Goal: Transaction & Acquisition: Purchase product/service

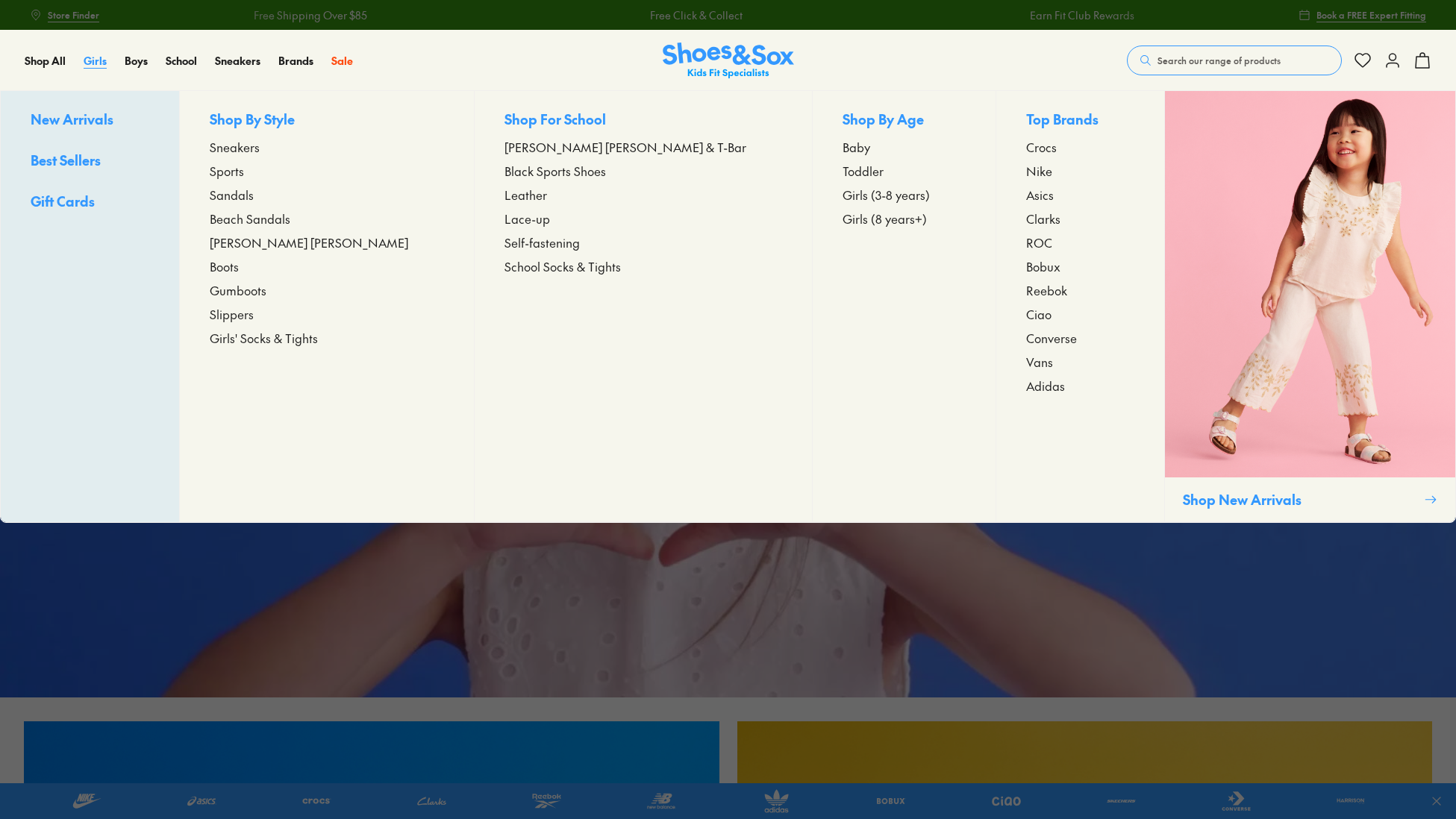
click at [101, 63] on span "Girls" at bounding box center [95, 61] width 23 height 15
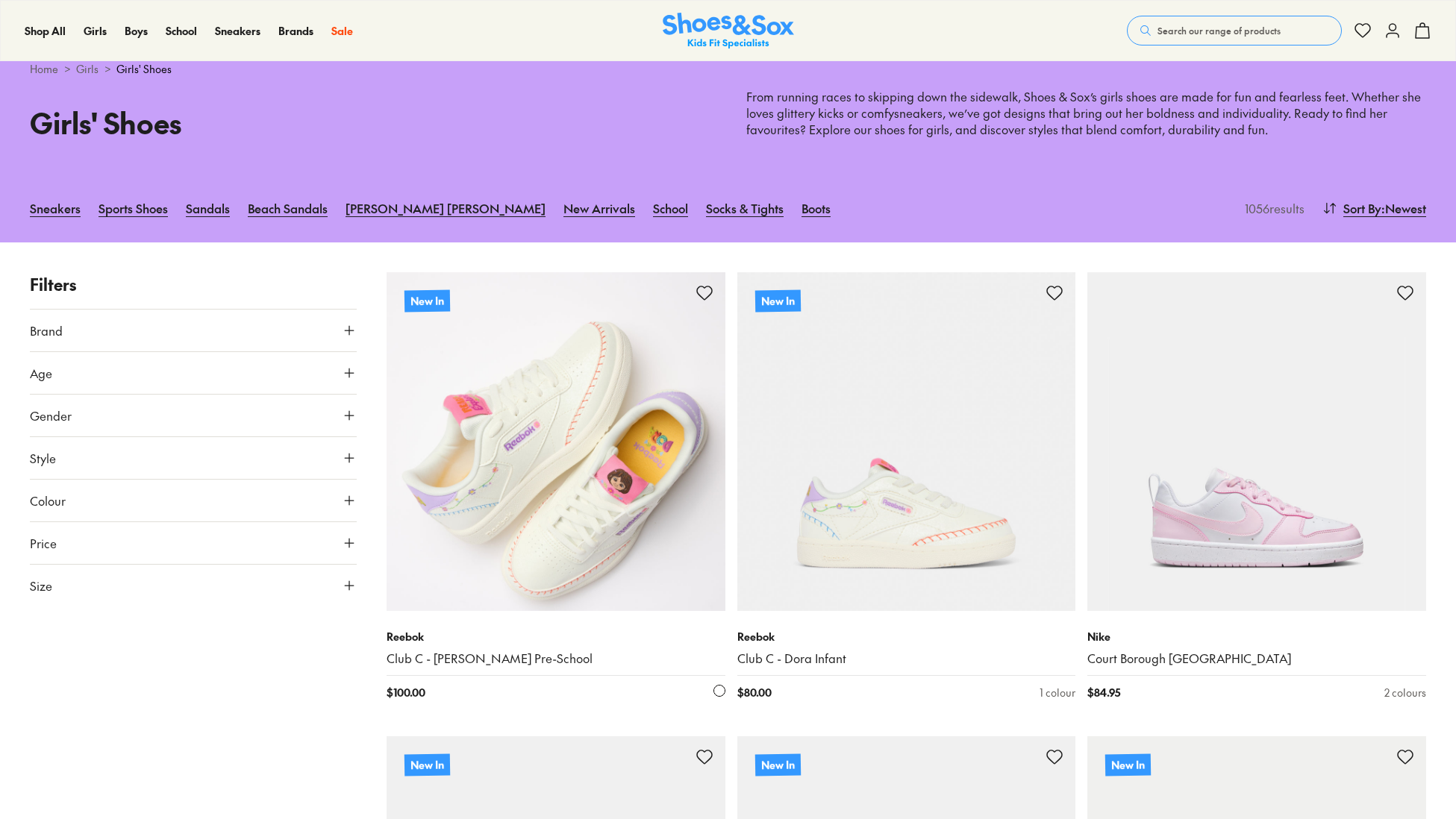
scroll to position [39, 0]
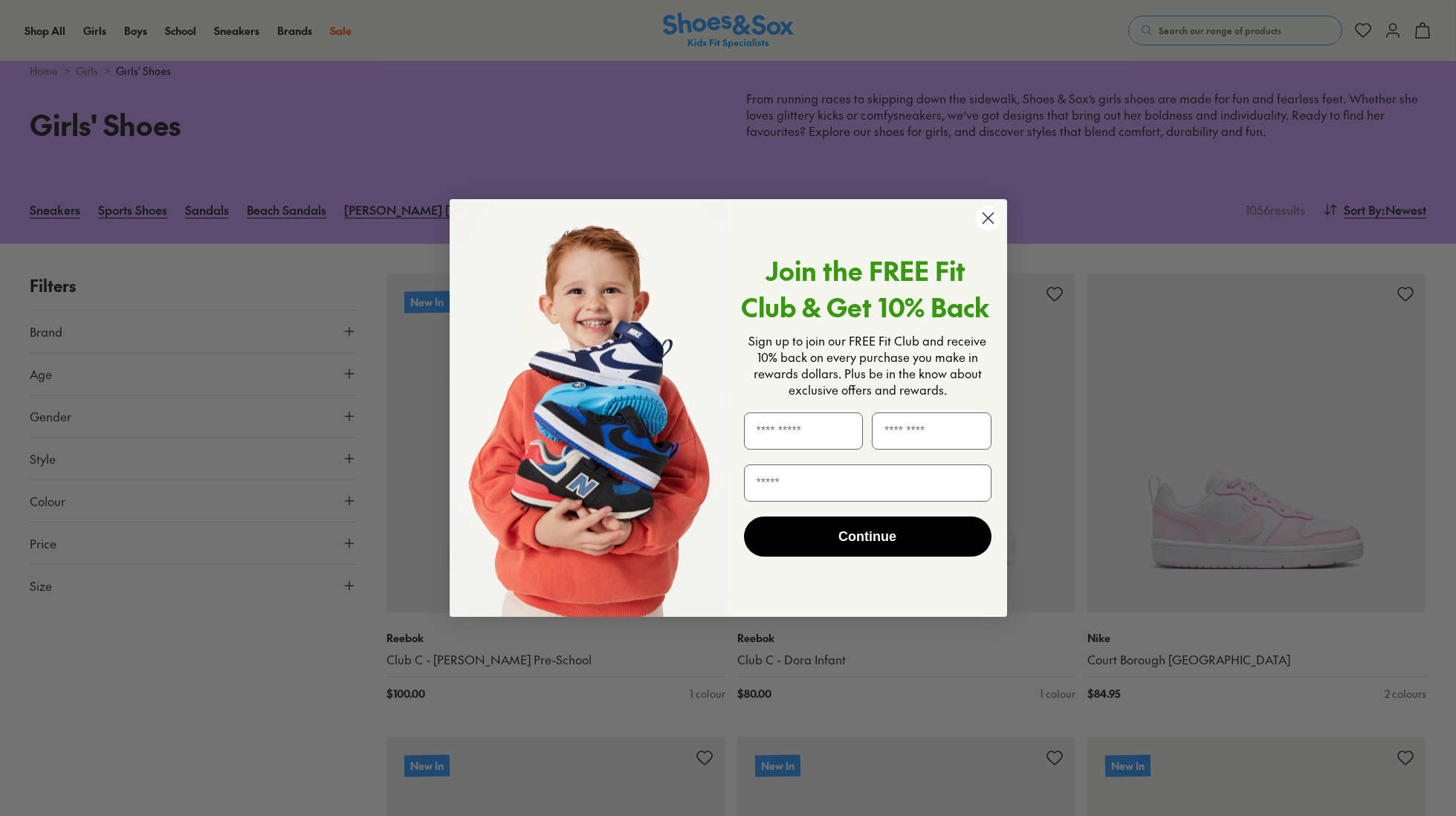
click at [990, 223] on circle "Close dialog" at bounding box center [987, 218] width 24 height 24
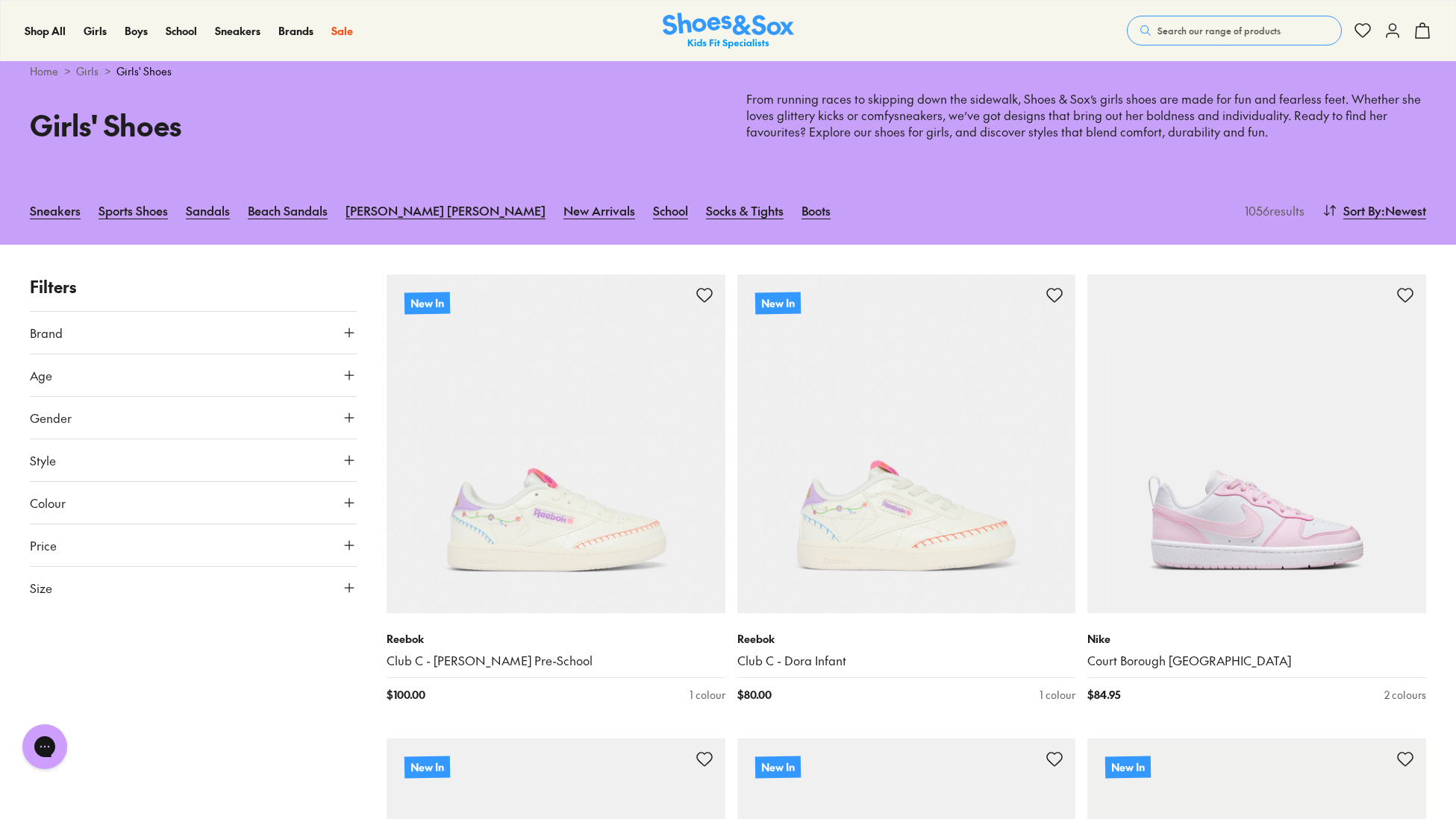
scroll to position [0, 0]
click at [89, 582] on button "Size" at bounding box center [192, 587] width 327 height 42
click at [109, 713] on button "22" at bounding box center [107, 710] width 47 height 36
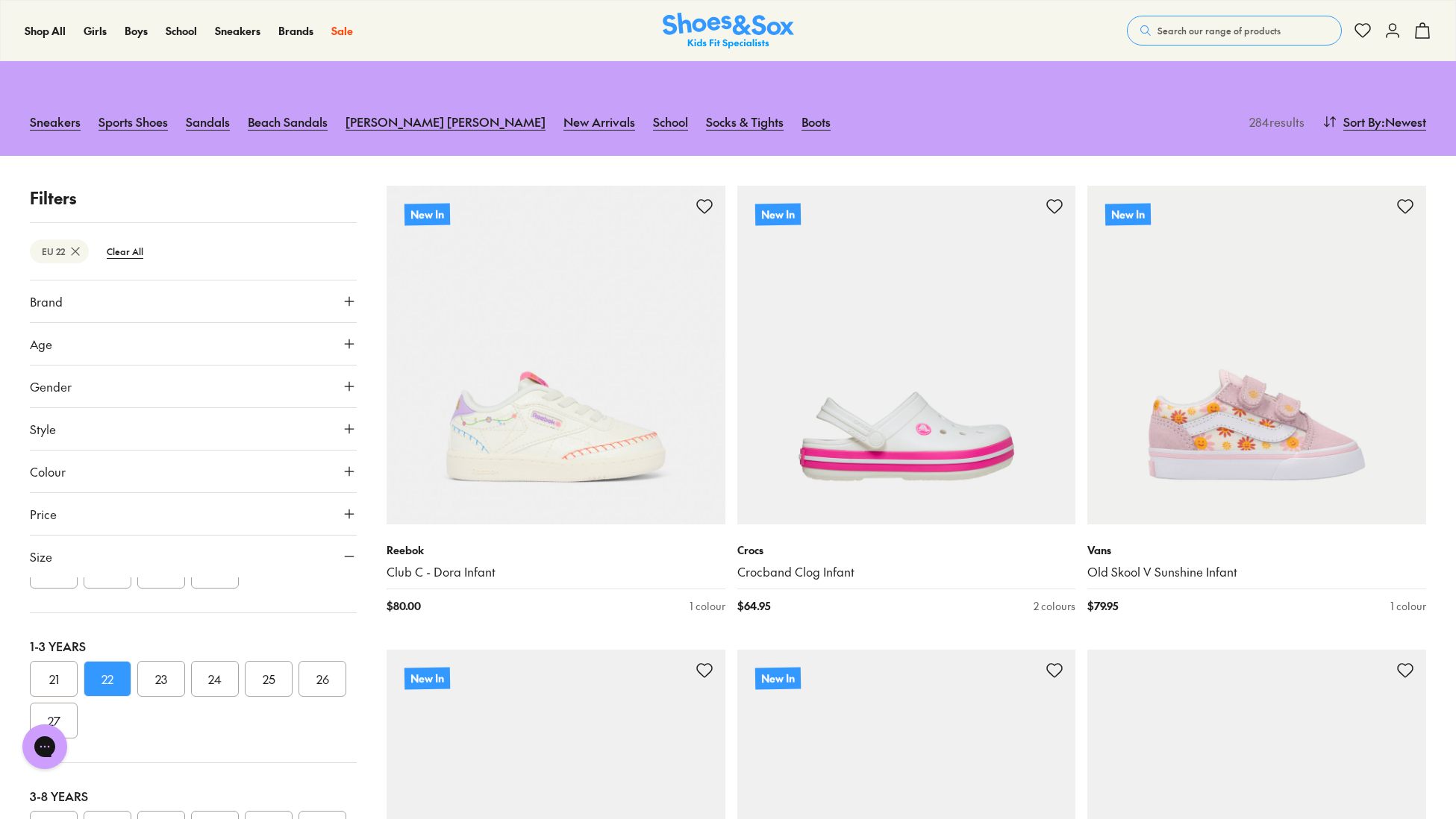
scroll to position [130, 0]
click at [48, 304] on span "Brand" at bounding box center [46, 300] width 33 height 18
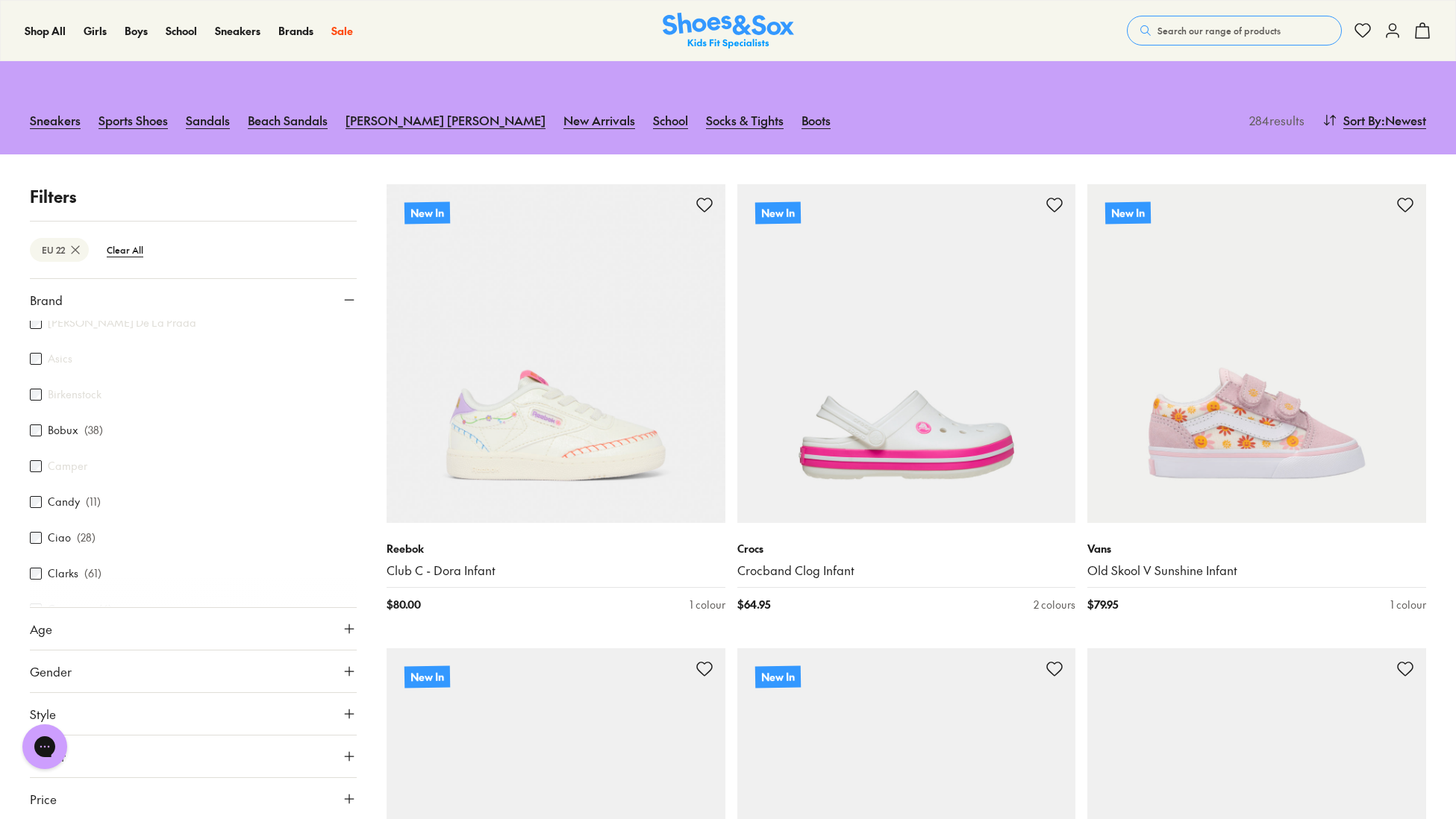
scroll to position [123, 0]
click at [71, 537] on label "Clarks" at bounding box center [62, 534] width 30 height 16
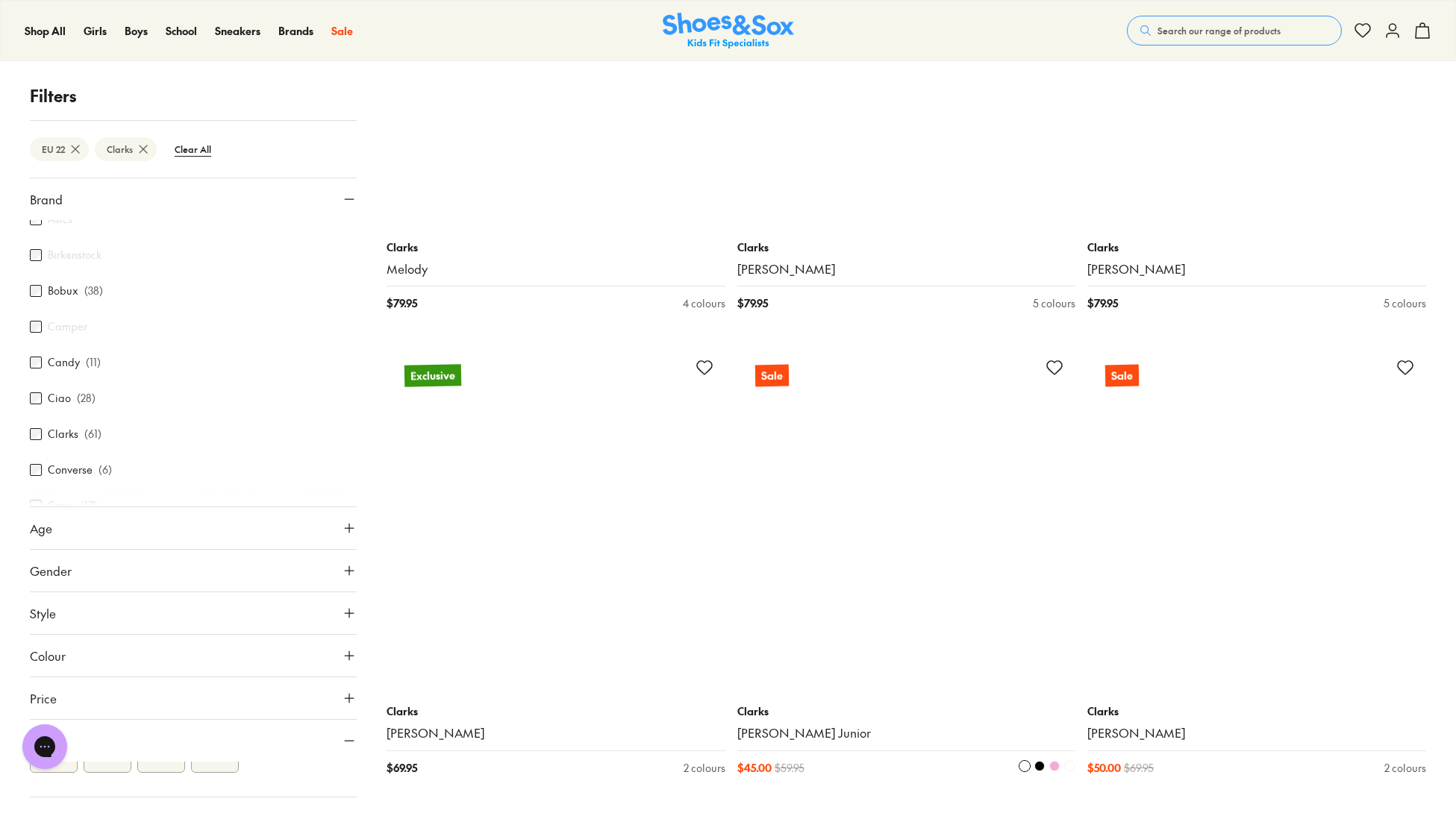
scroll to position [3219, 0]
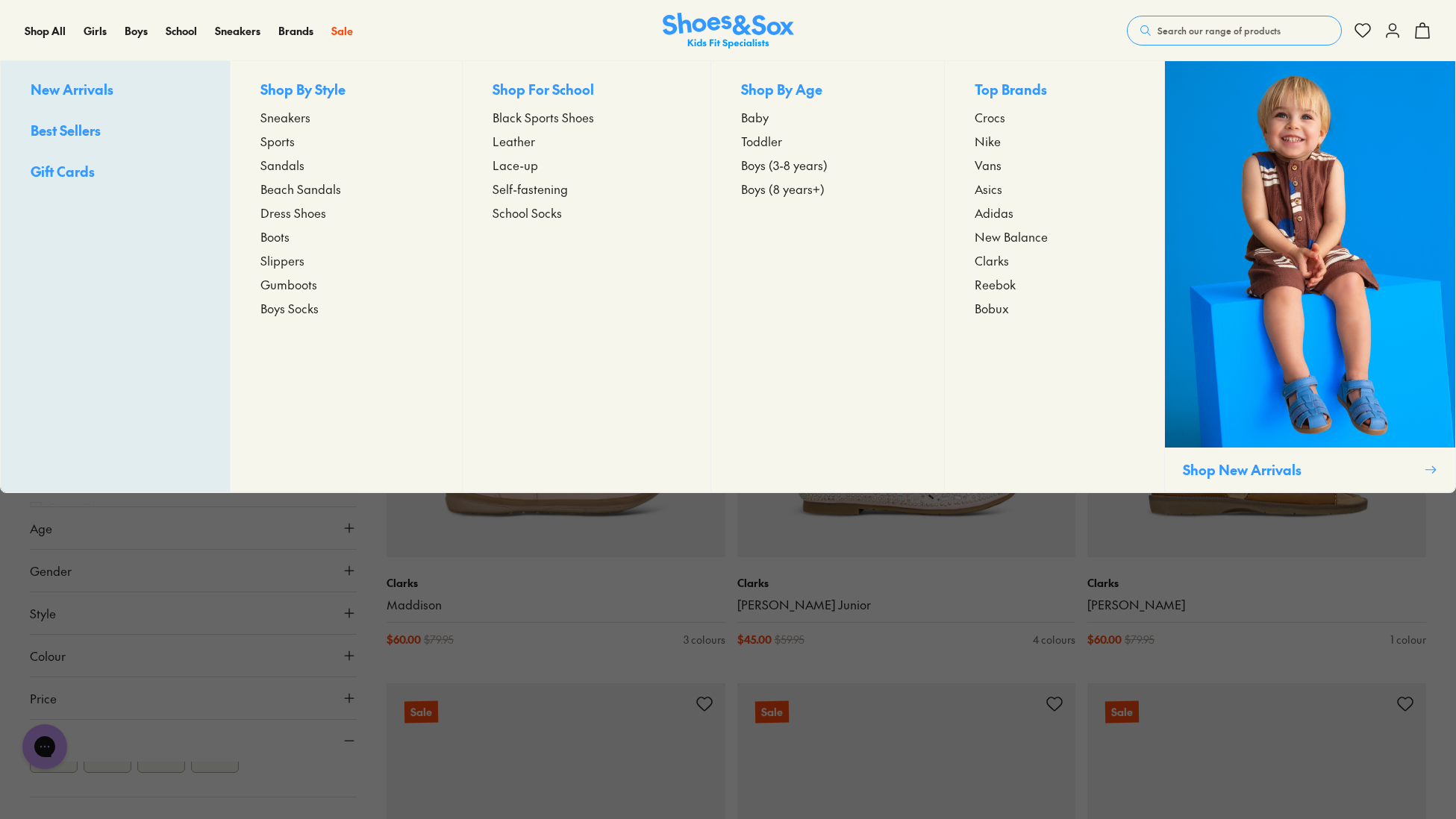
scroll to position [11, 0]
click at [140, 31] on span "Boys" at bounding box center [136, 30] width 23 height 15
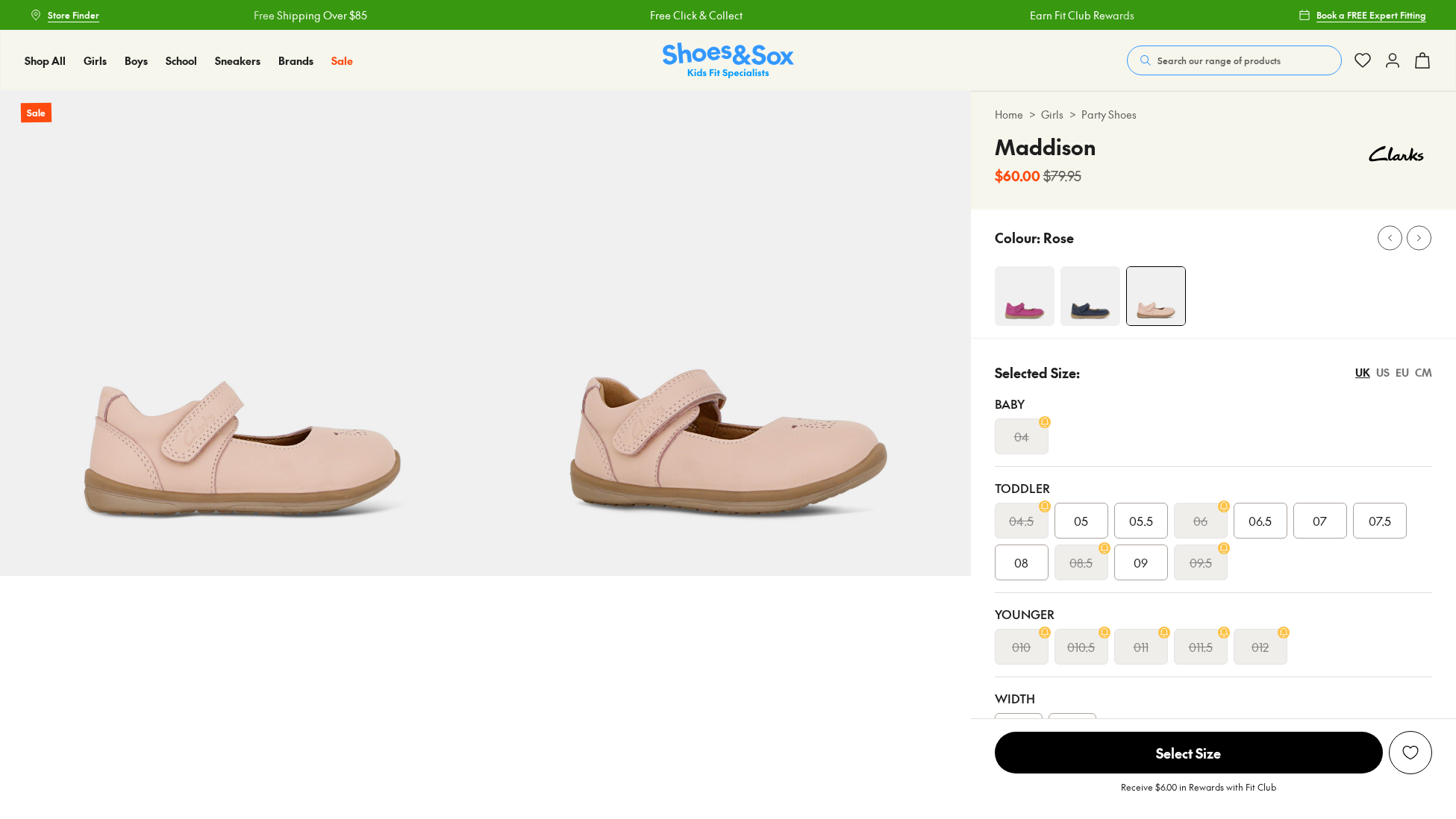
select select "*"
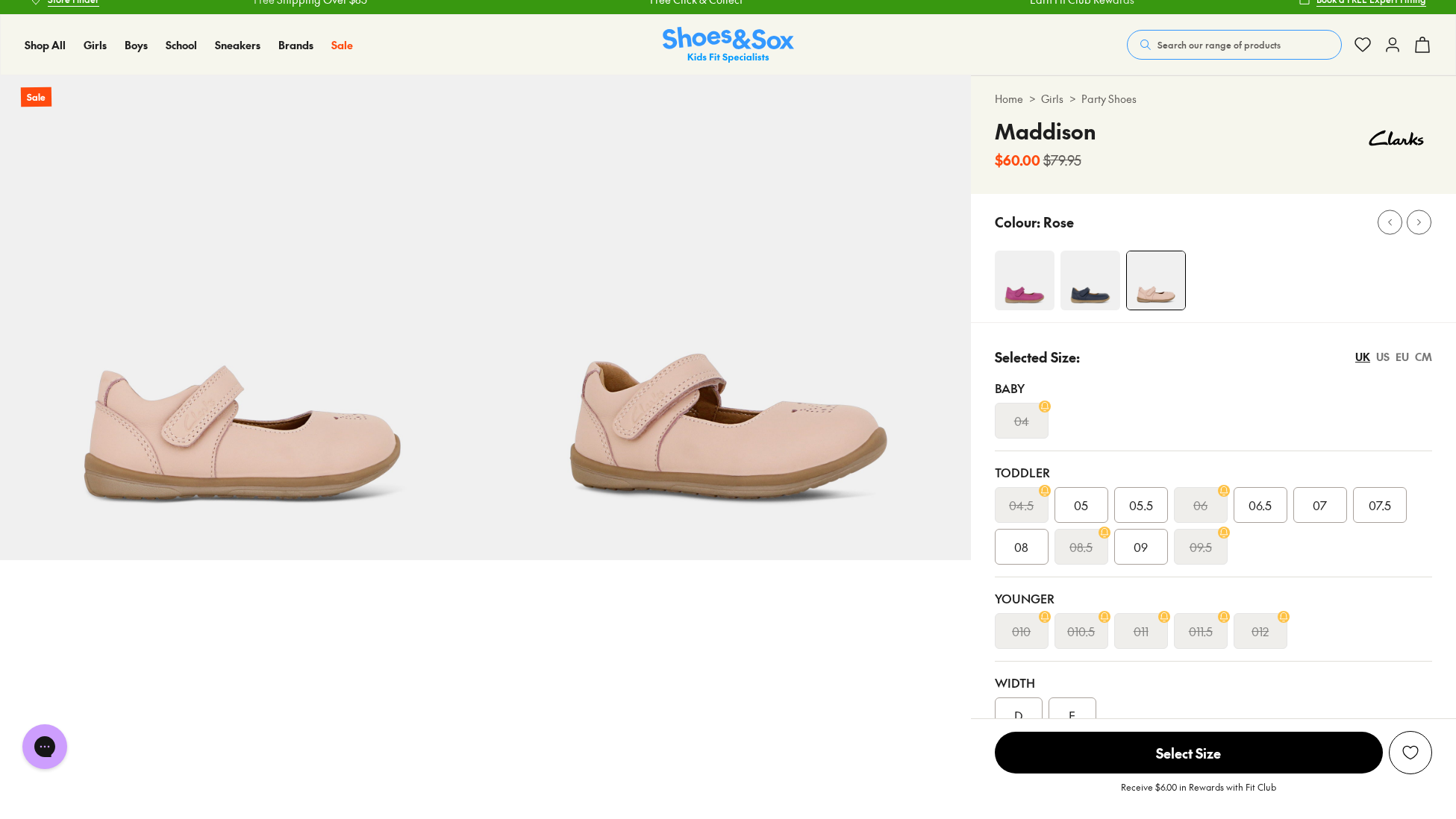
scroll to position [19, 0]
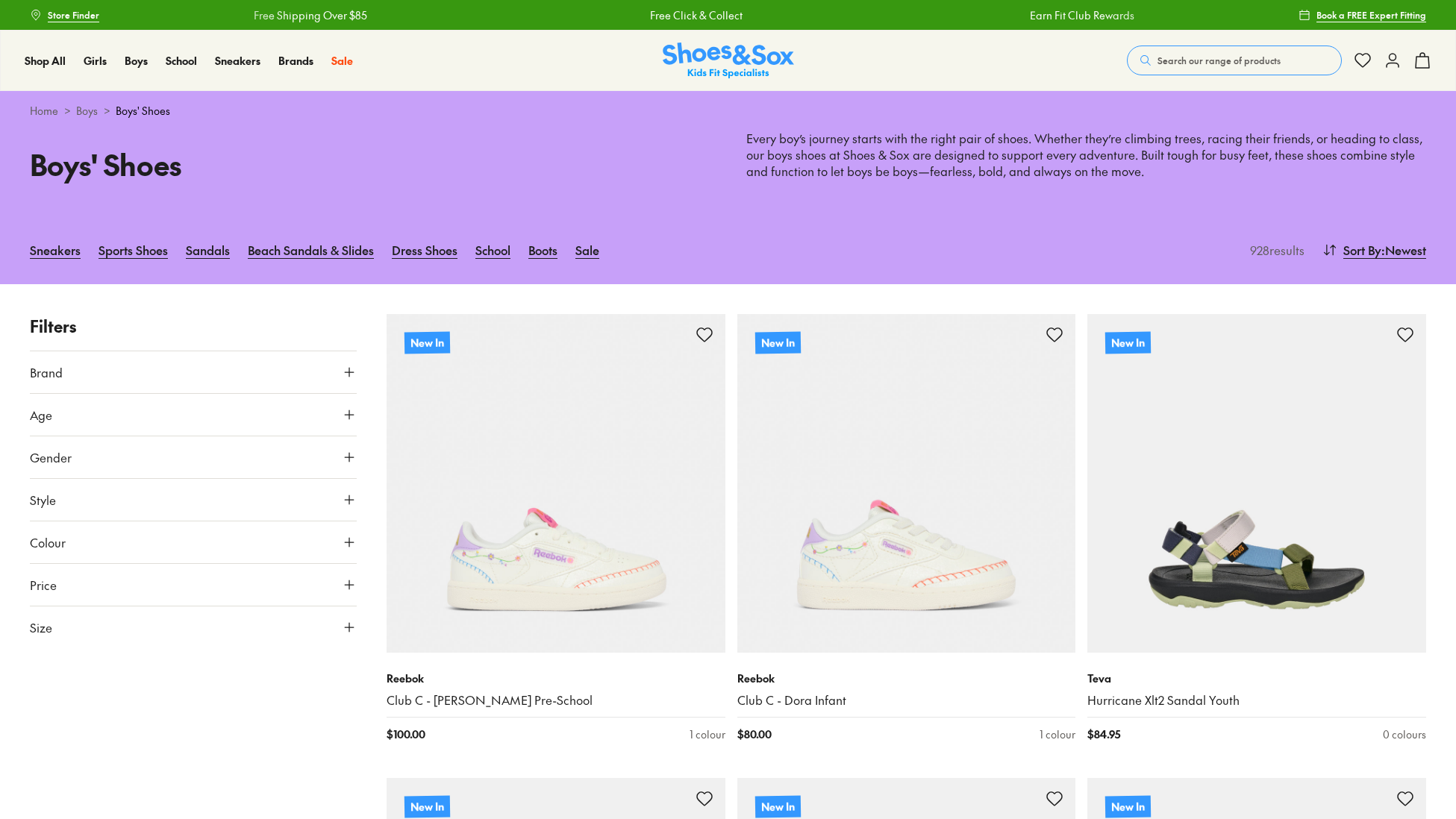
click at [71, 378] on button "Brand" at bounding box center [192, 371] width 327 height 42
click at [65, 664] on div at bounding box center [192, 664] width 327 height 29
click at [66, 659] on div at bounding box center [192, 664] width 327 height 29
click at [37, 662] on div at bounding box center [192, 664] width 327 height 29
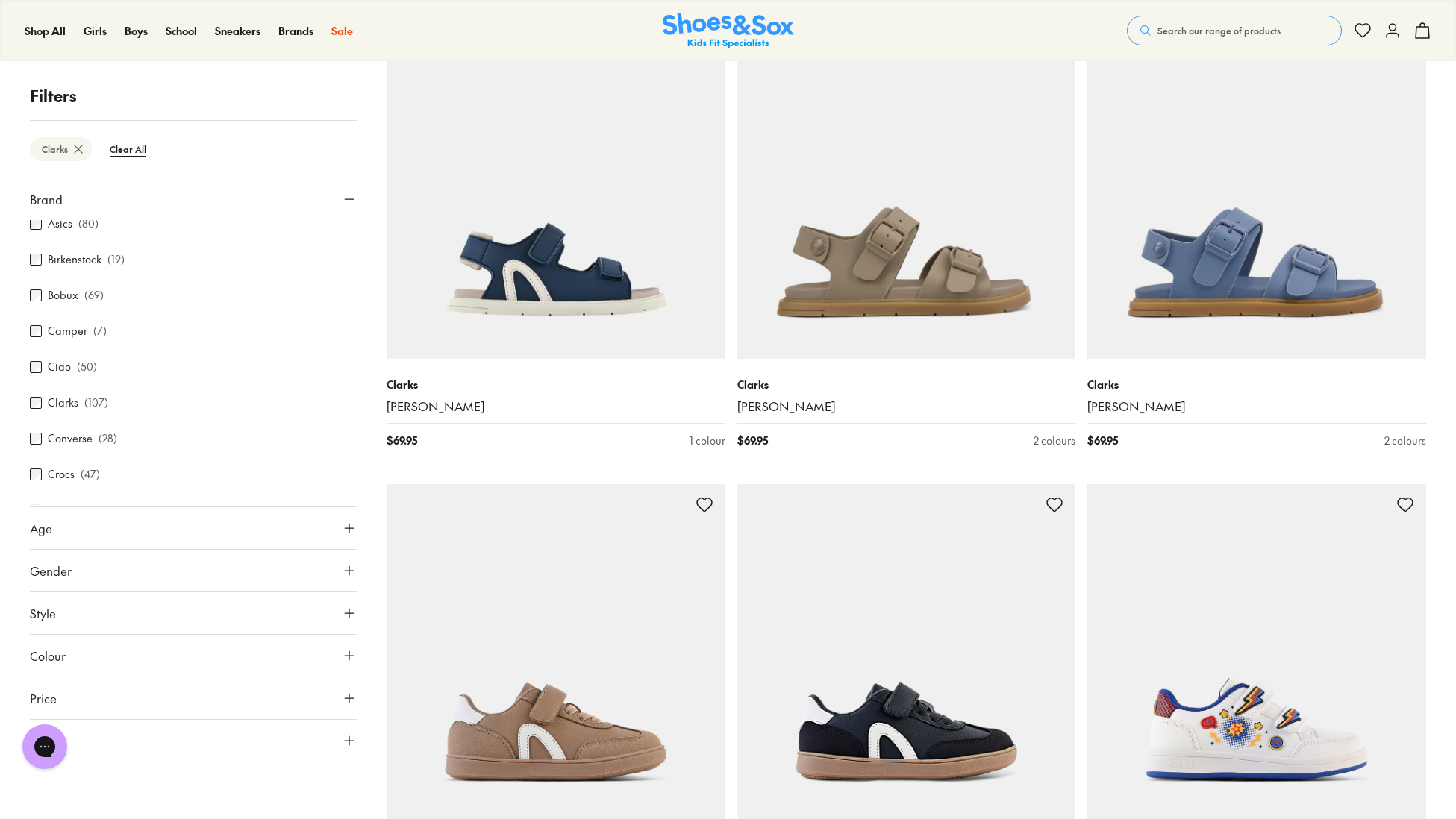
click at [83, 735] on button "Size" at bounding box center [192, 740] width 327 height 42
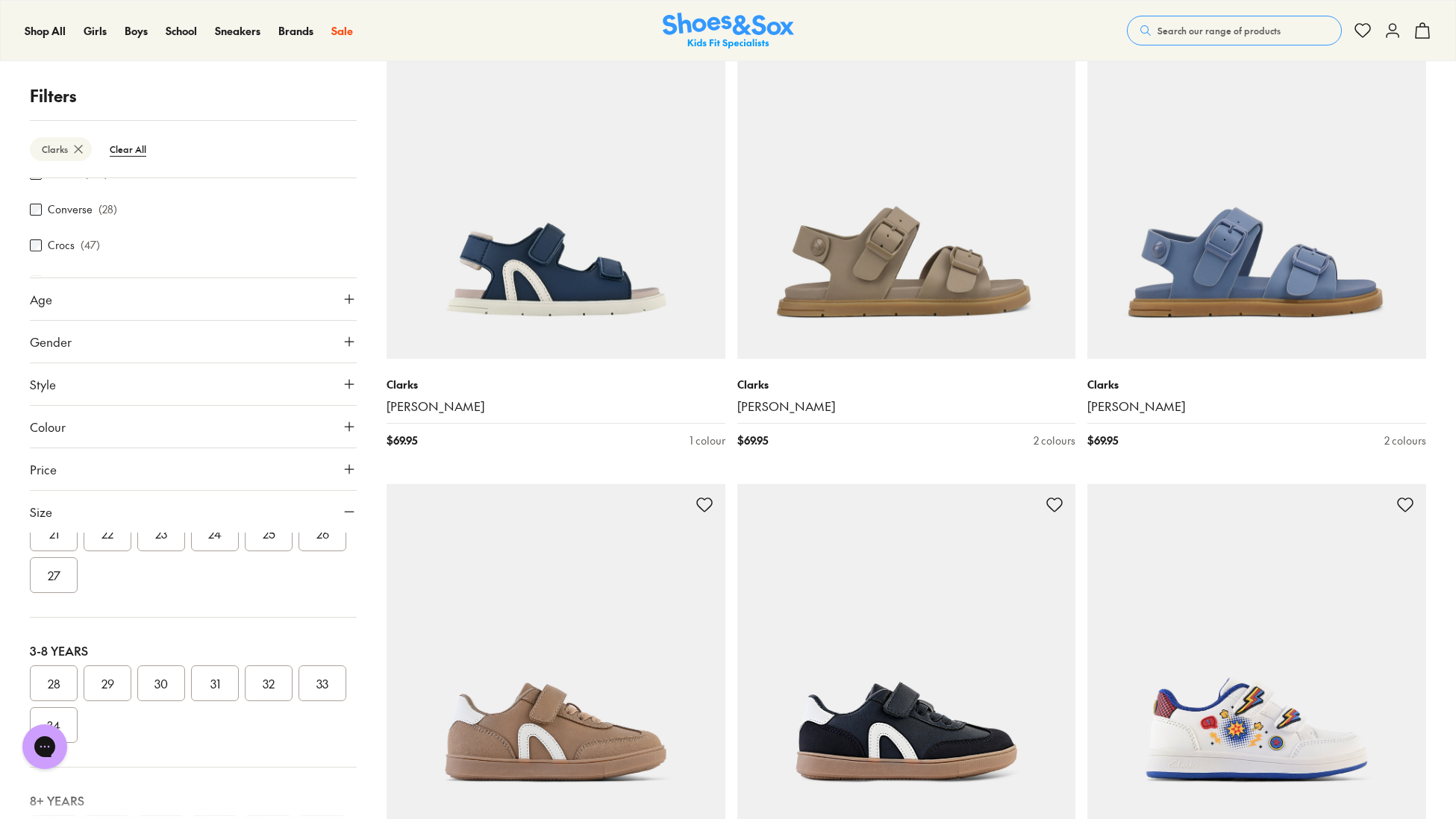
scroll to position [215, 0]
click at [65, 692] on button "28" at bounding box center [53, 681] width 47 height 36
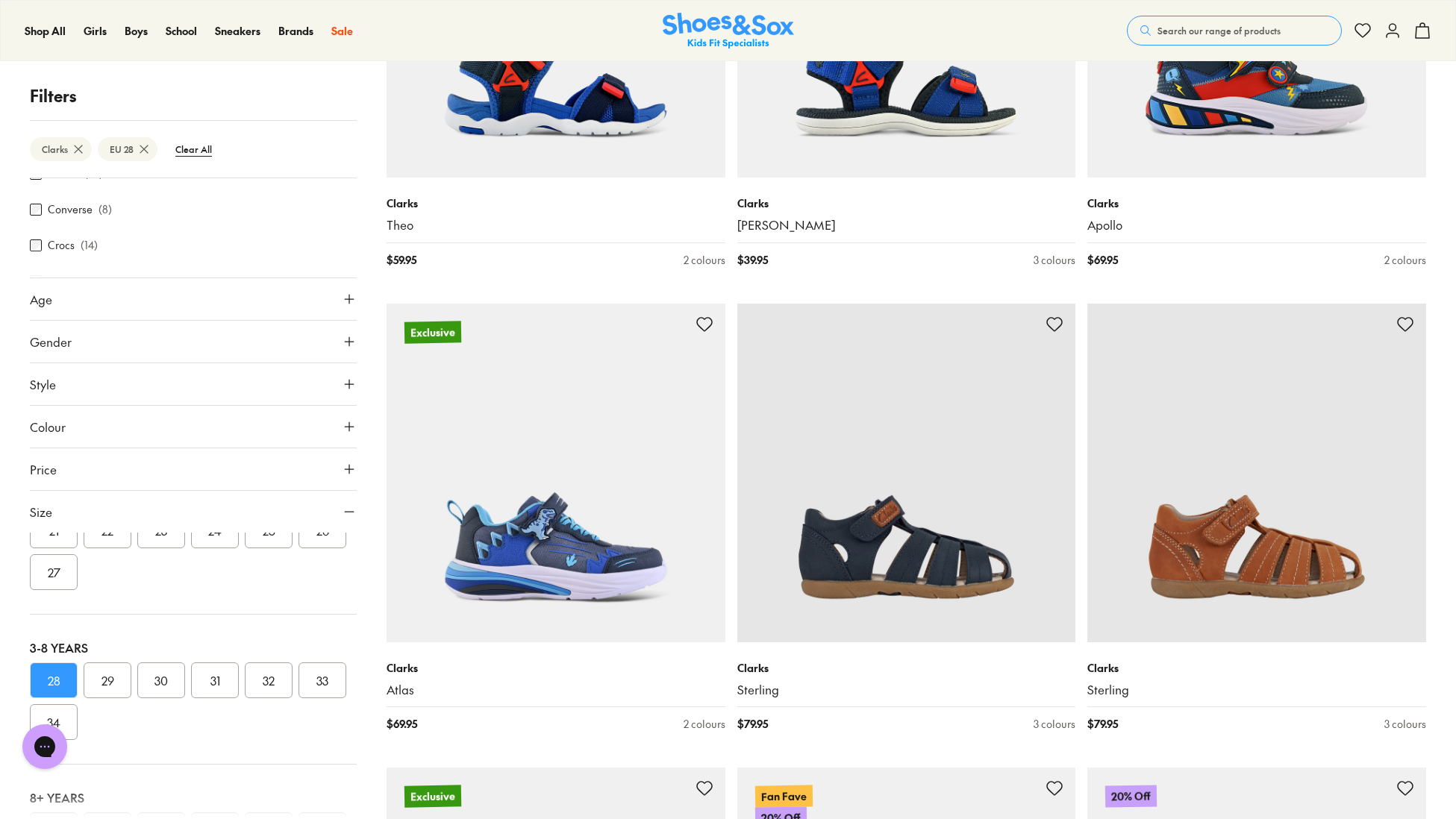
scroll to position [2839, 0]
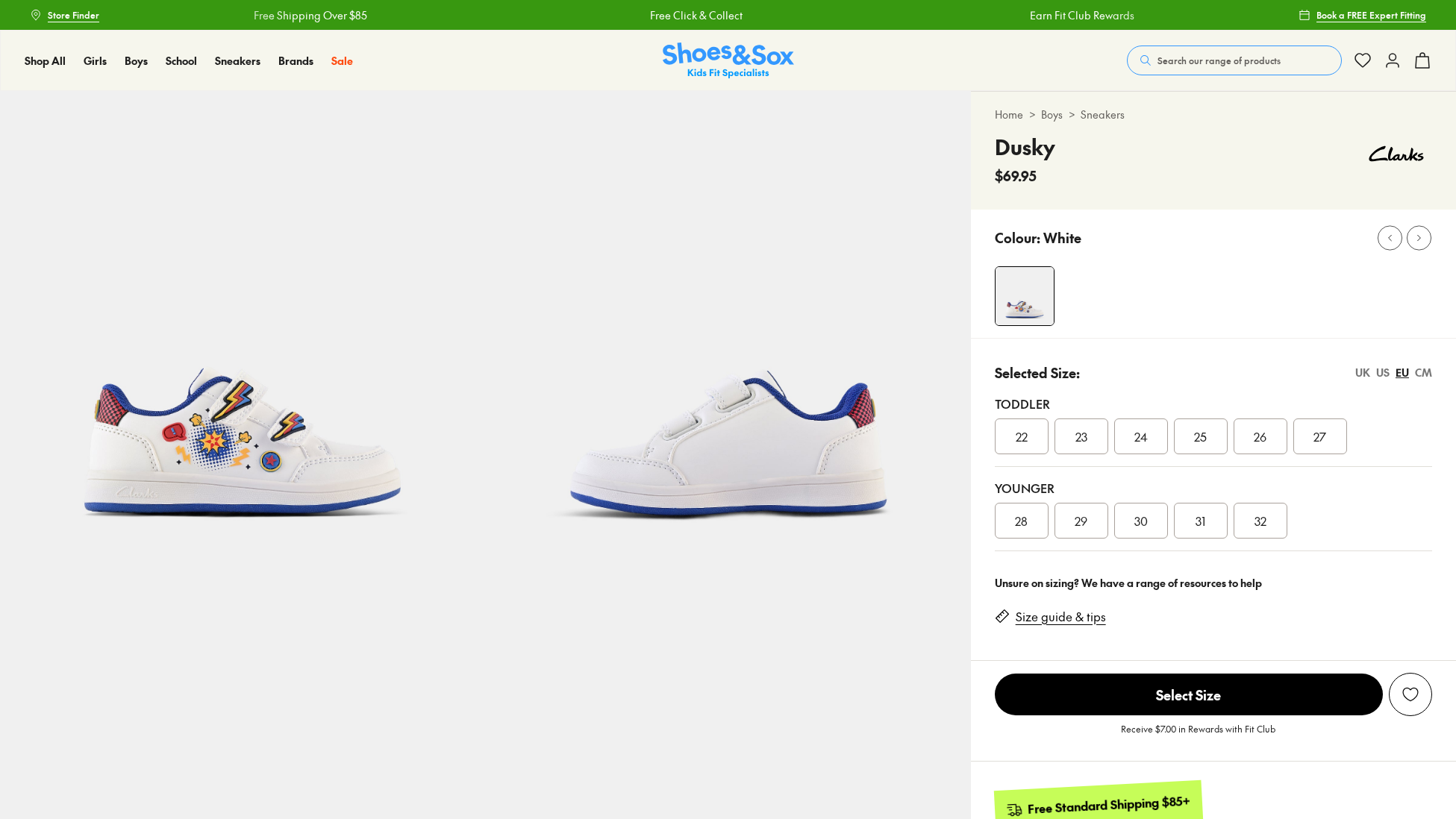
select select "*"
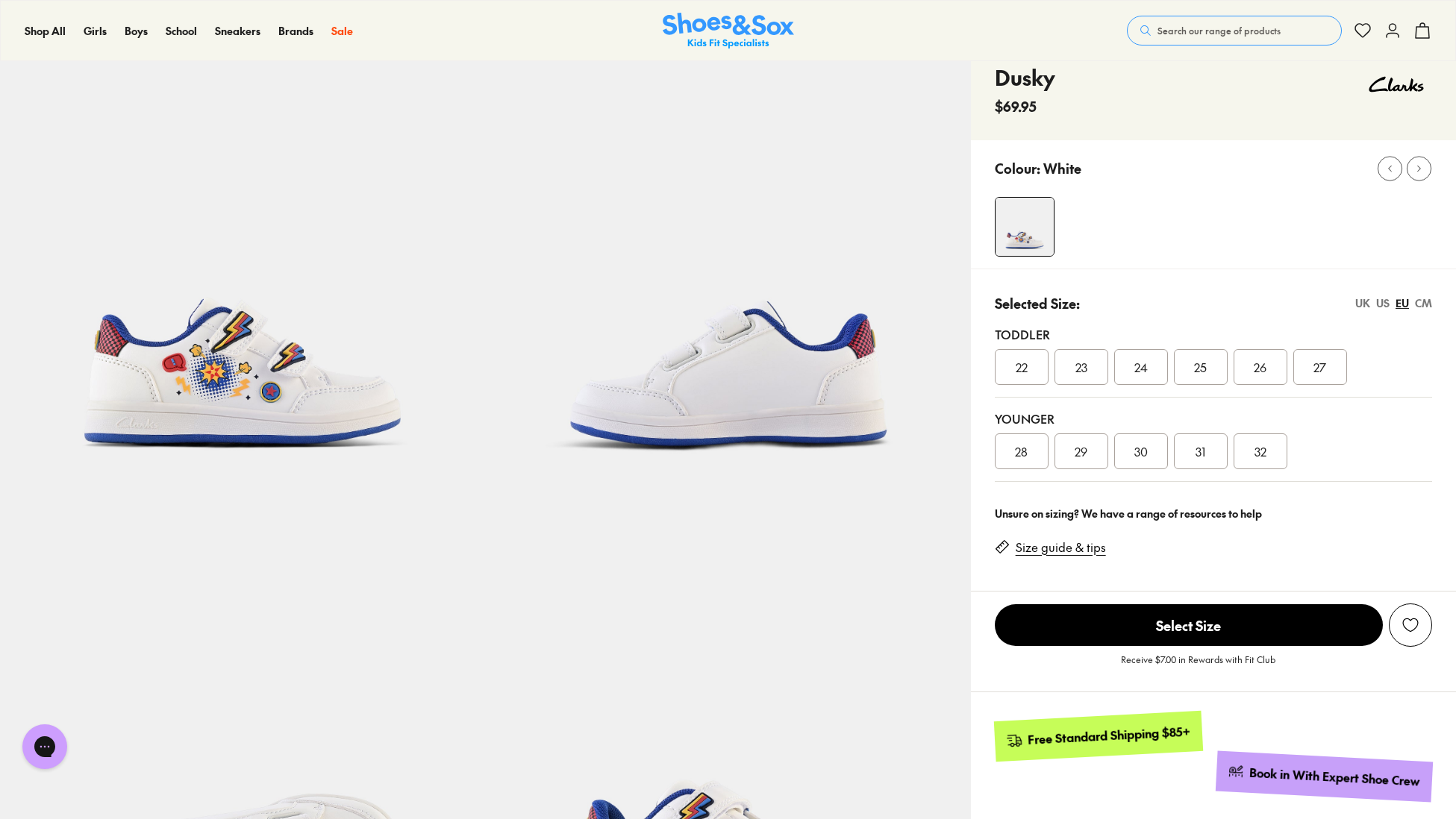
scroll to position [92, 0]
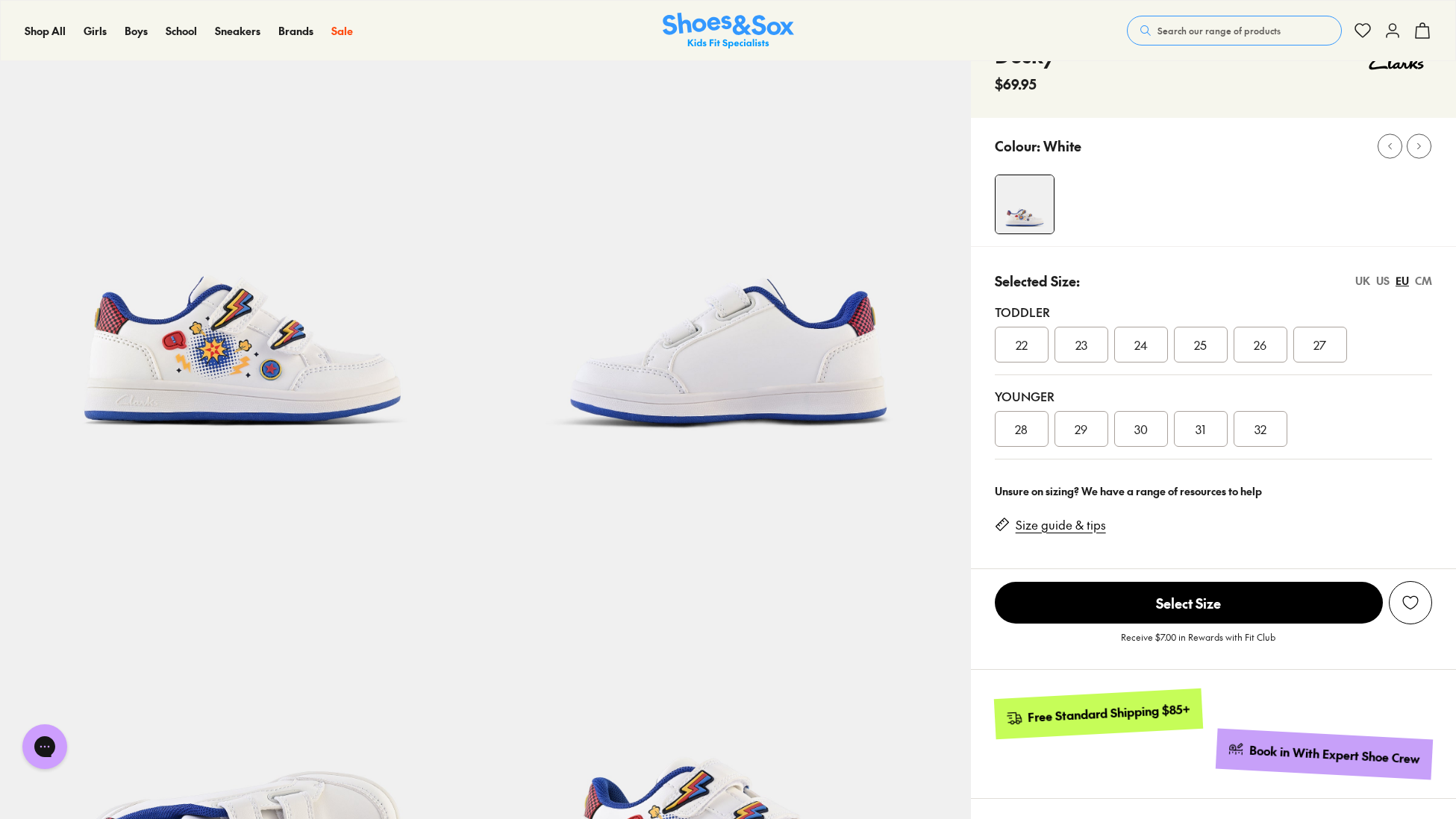
click at [1038, 434] on div "28" at bounding box center [1021, 429] width 54 height 36
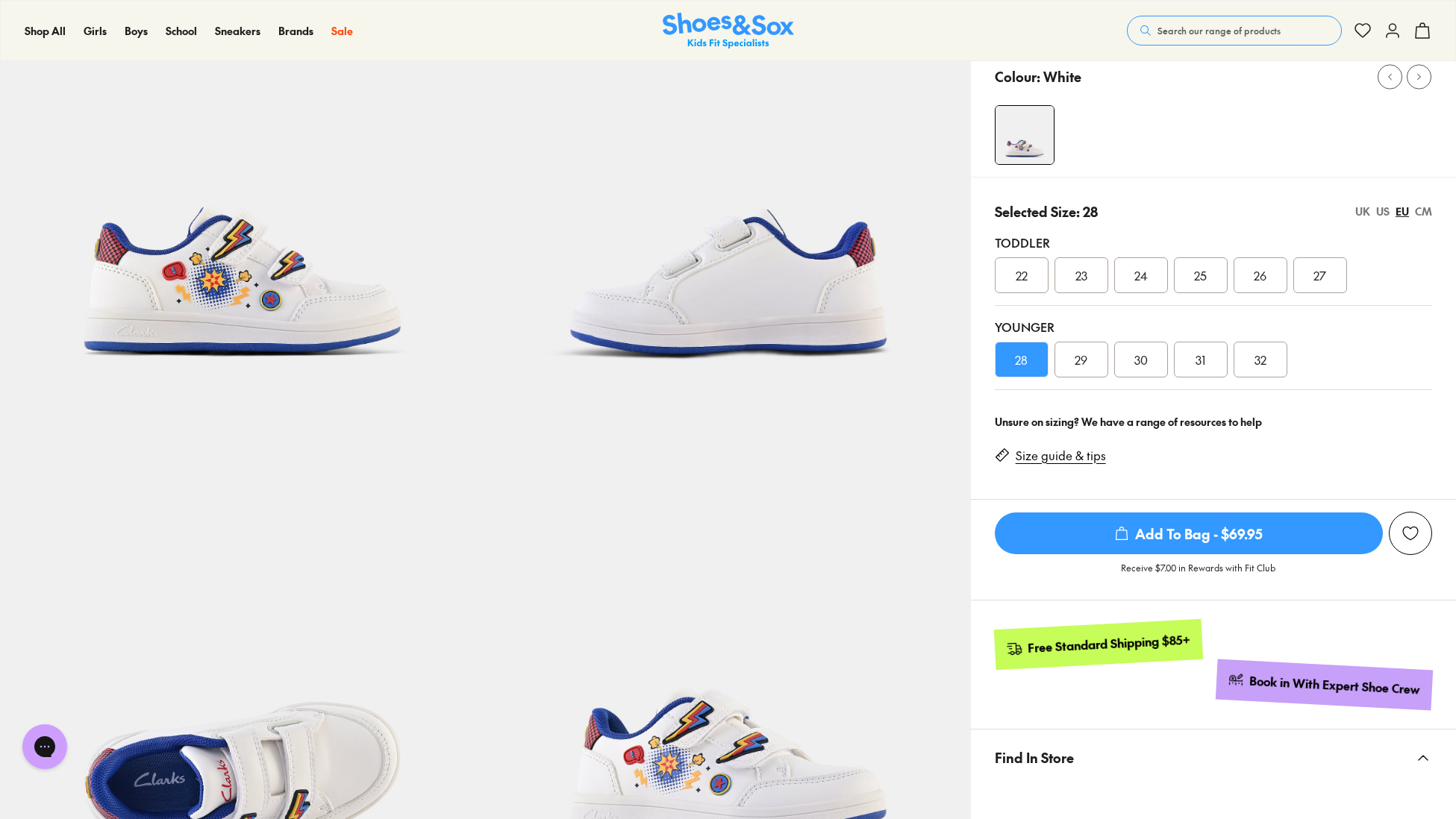
scroll to position [162, 0]
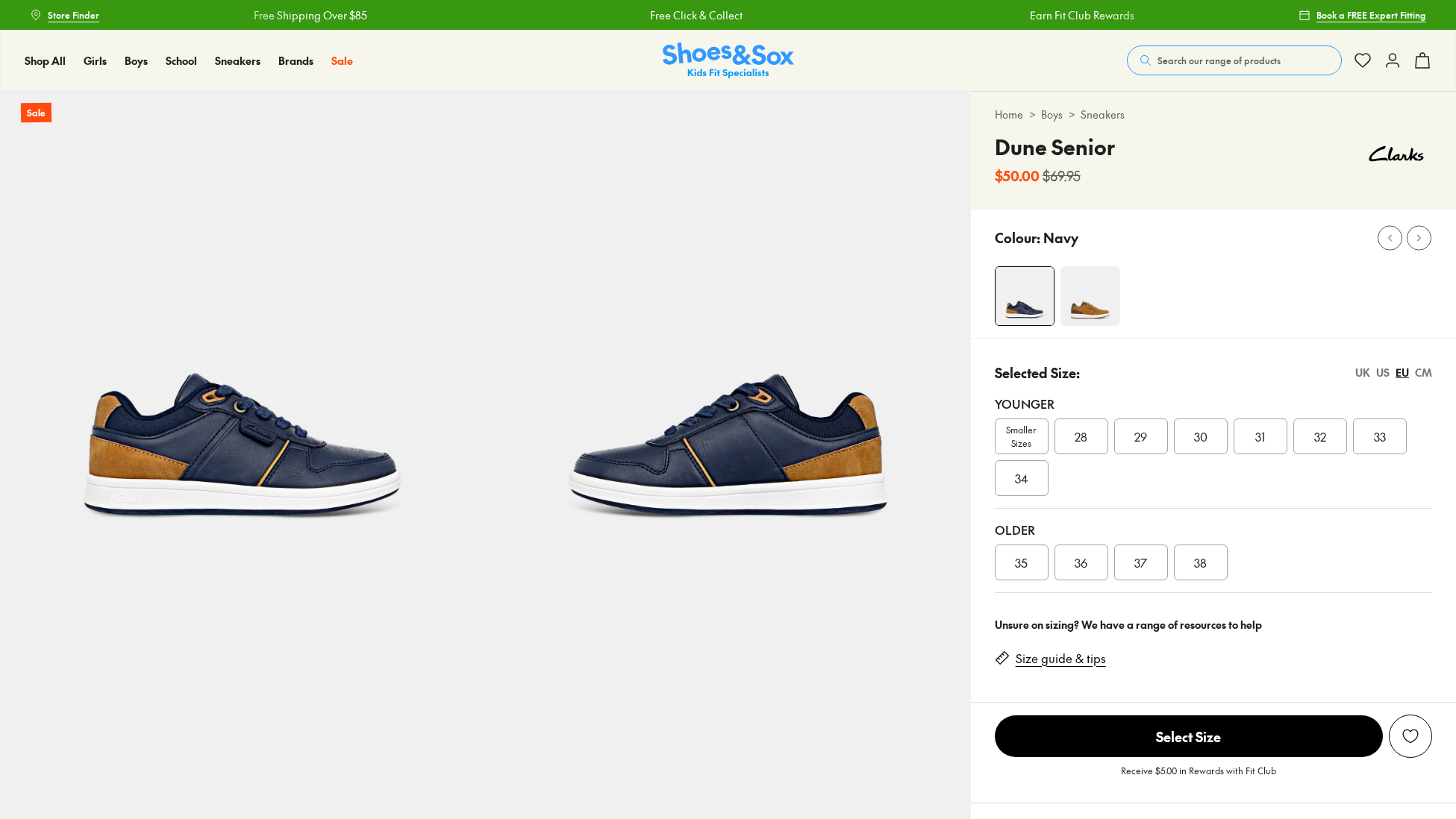
select select "*"
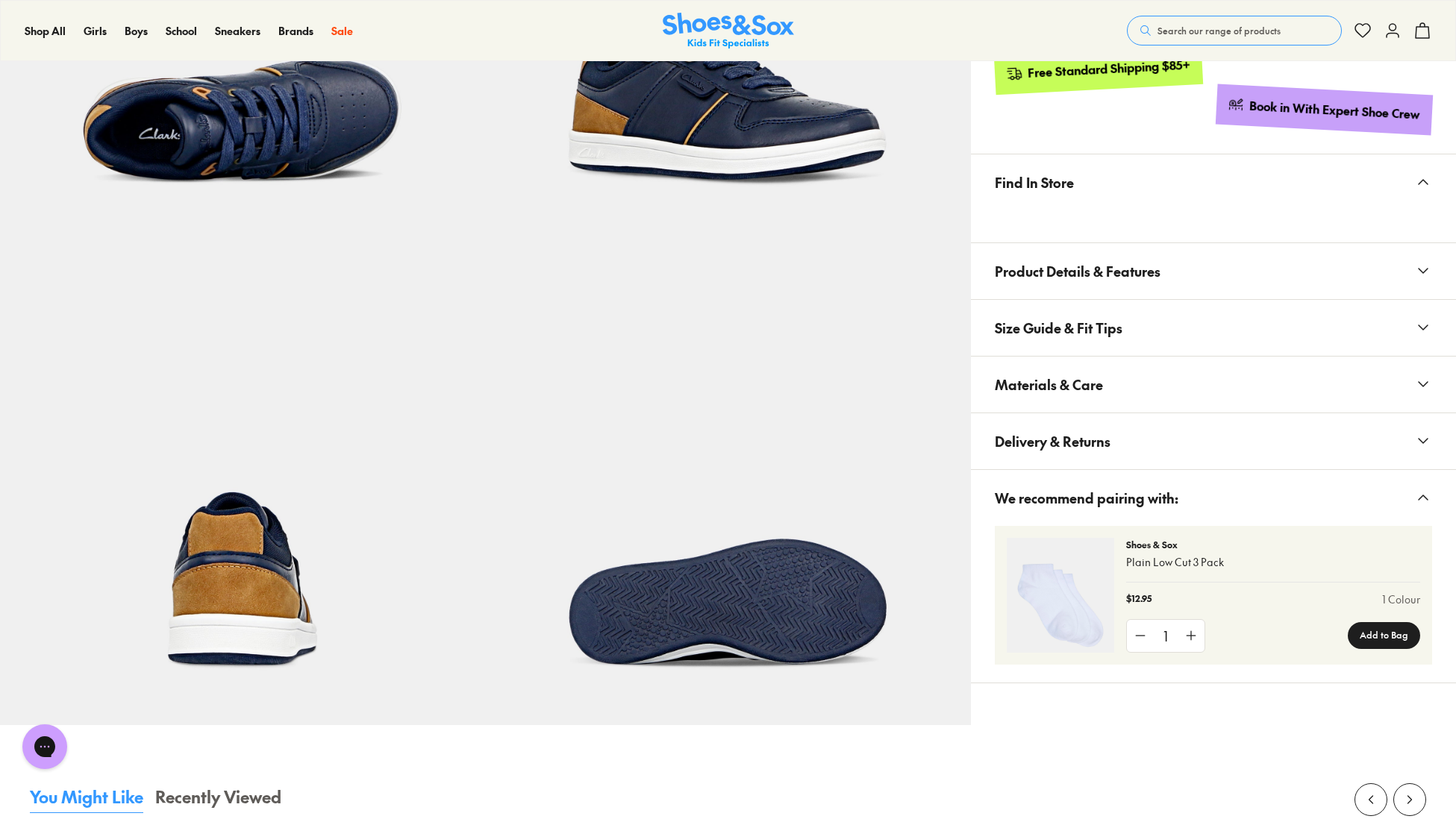
scroll to position [843, 0]
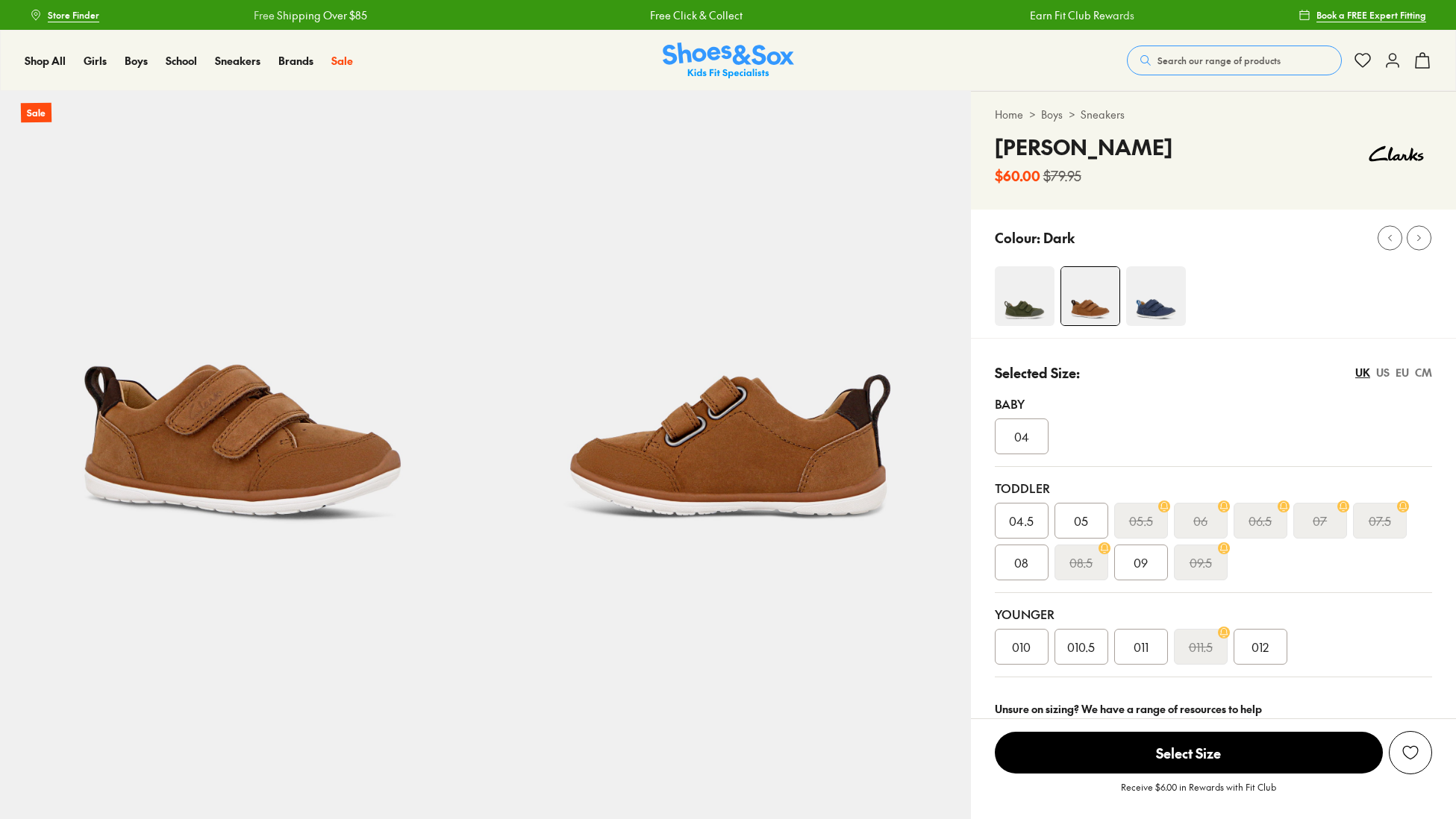
select select "*"
click at [1172, 308] on img at bounding box center [1156, 295] width 60 height 60
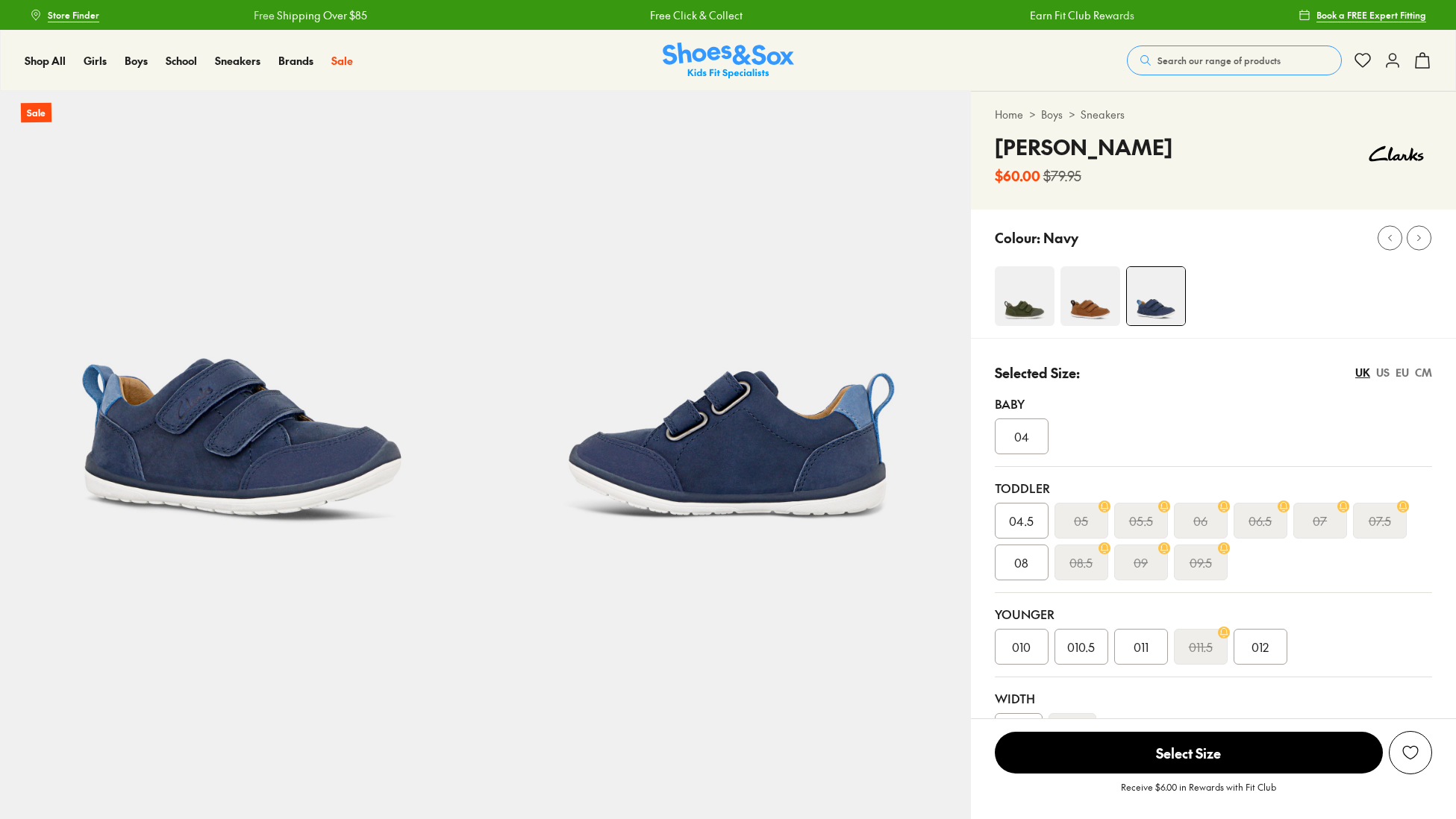
select select "*"
click at [1380, 371] on div "US" at bounding box center [1382, 372] width 13 height 16
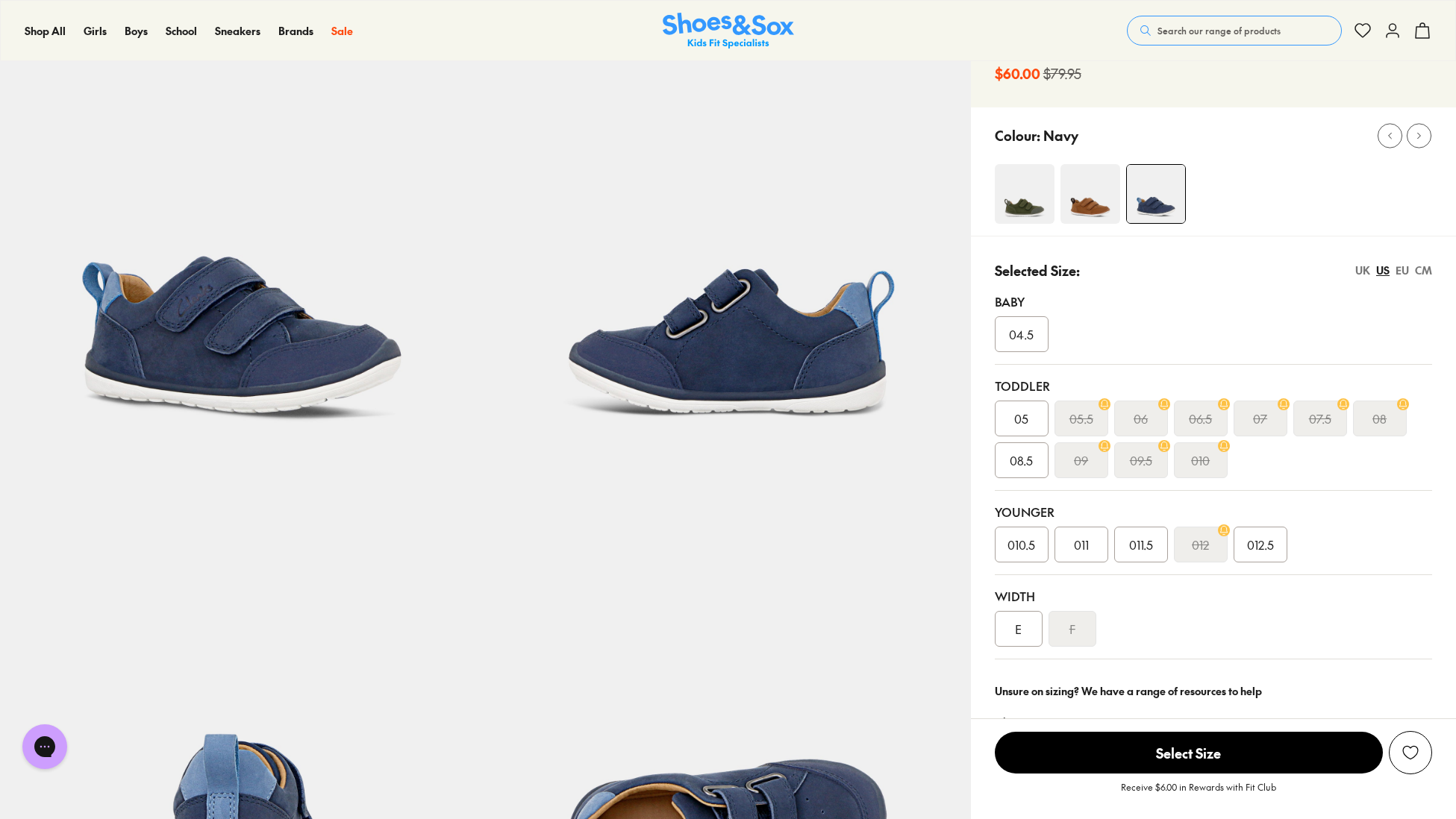
scroll to position [97, 0]
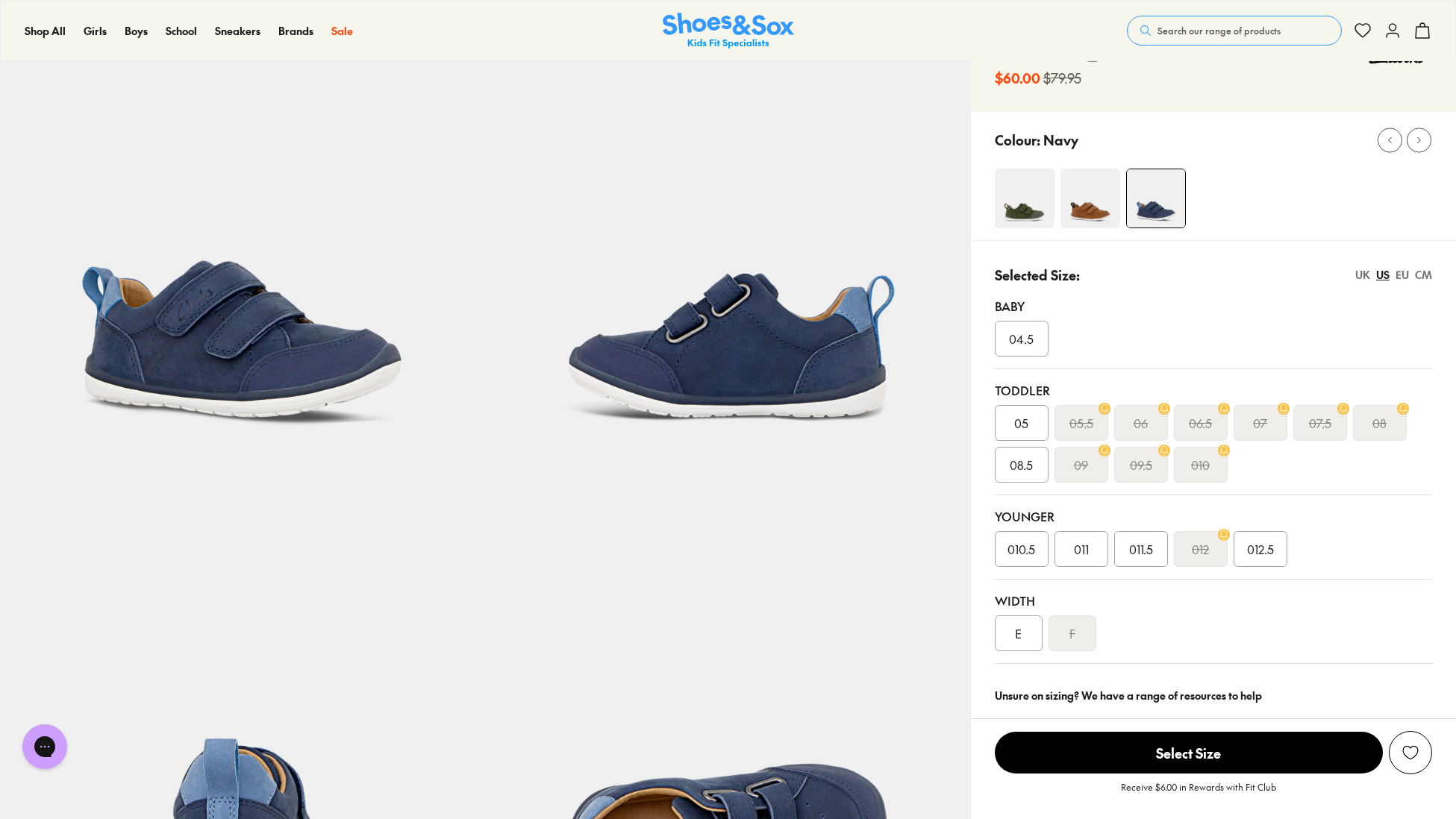
click at [1402, 273] on div "EU" at bounding box center [1402, 274] width 13 height 16
click at [1021, 555] on span "28" at bounding box center [1021, 549] width 12 height 18
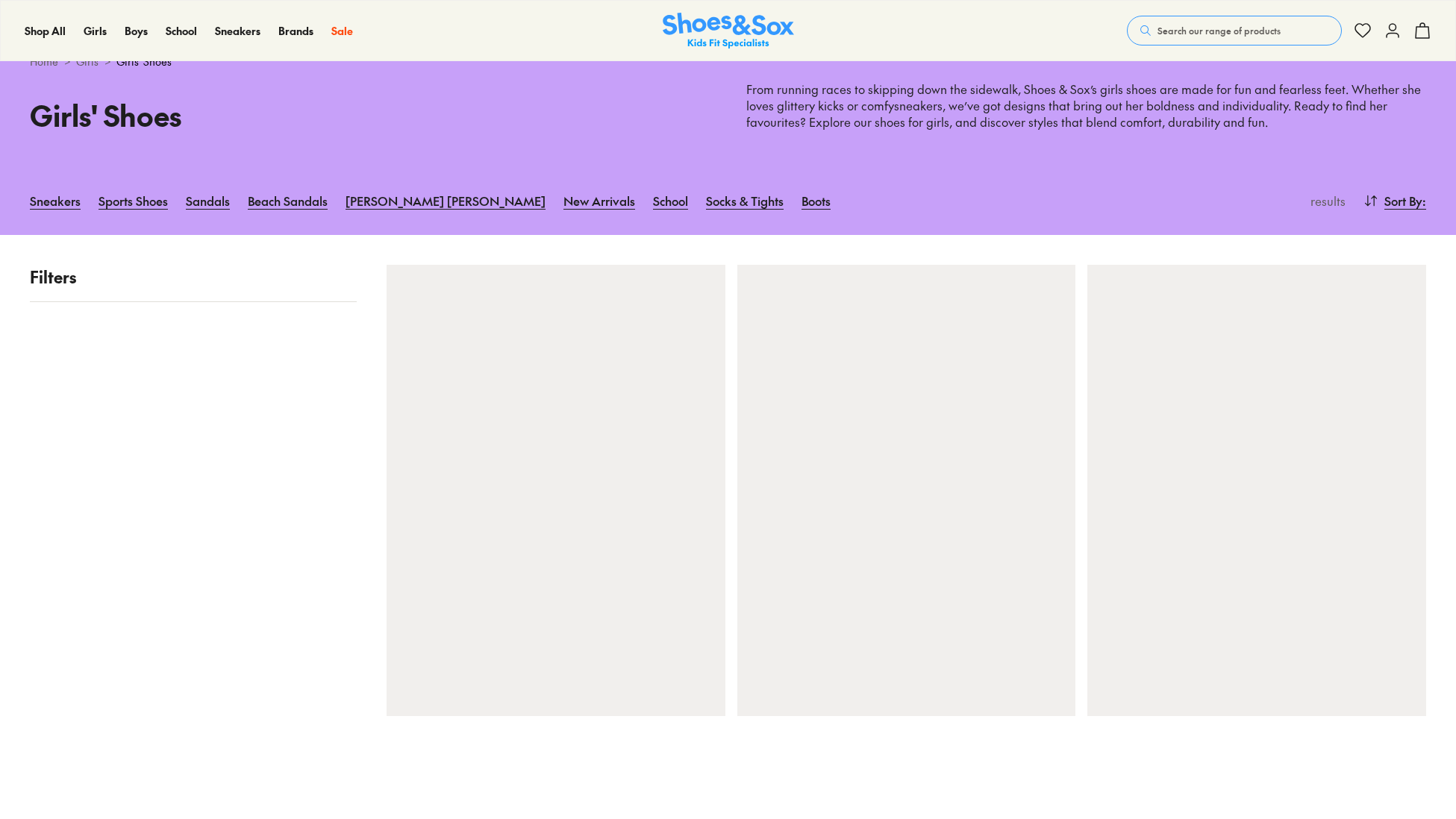
scroll to position [50, 0]
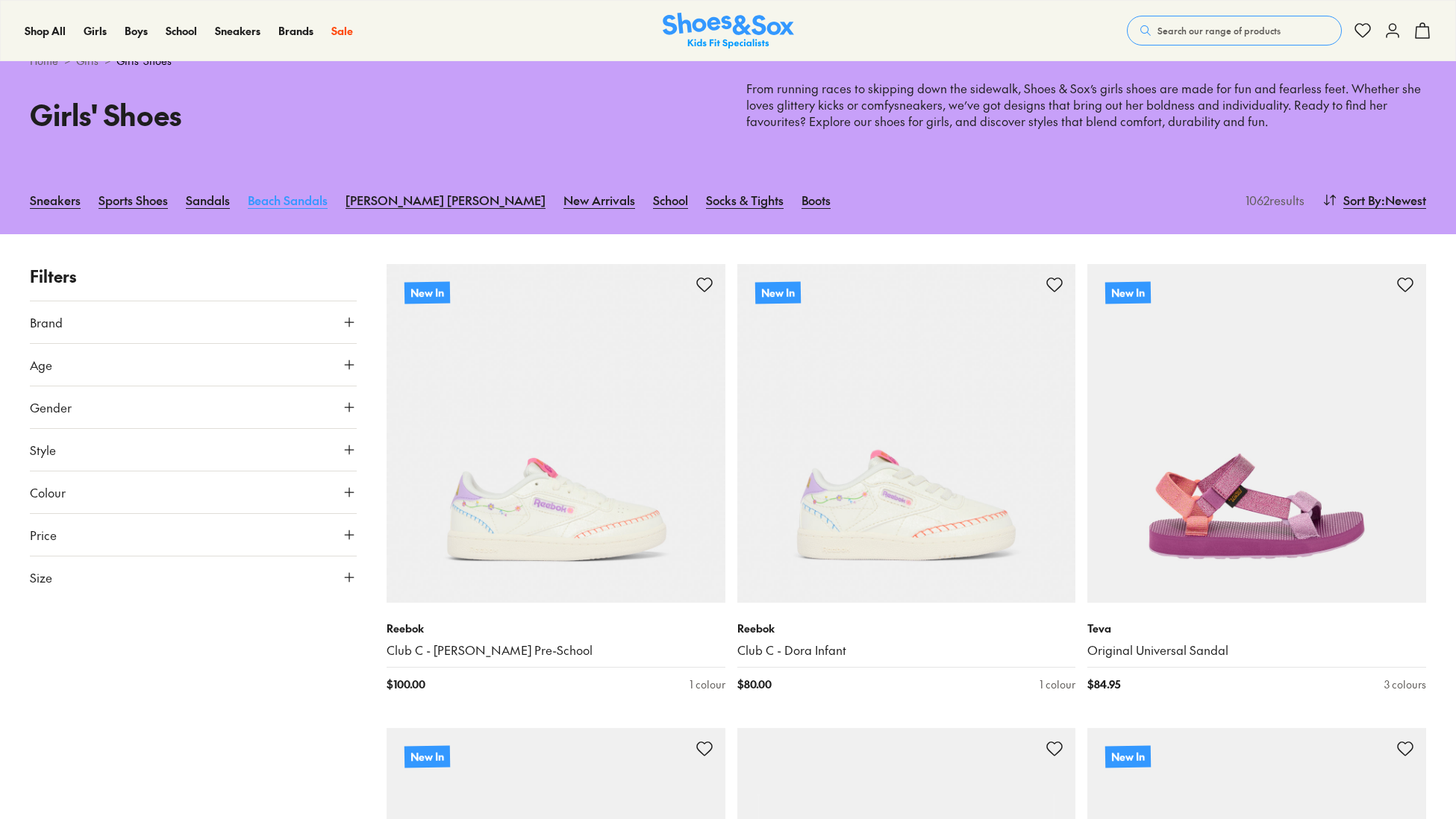
click at [284, 200] on link "Beach Sandals" at bounding box center [288, 200] width 80 height 33
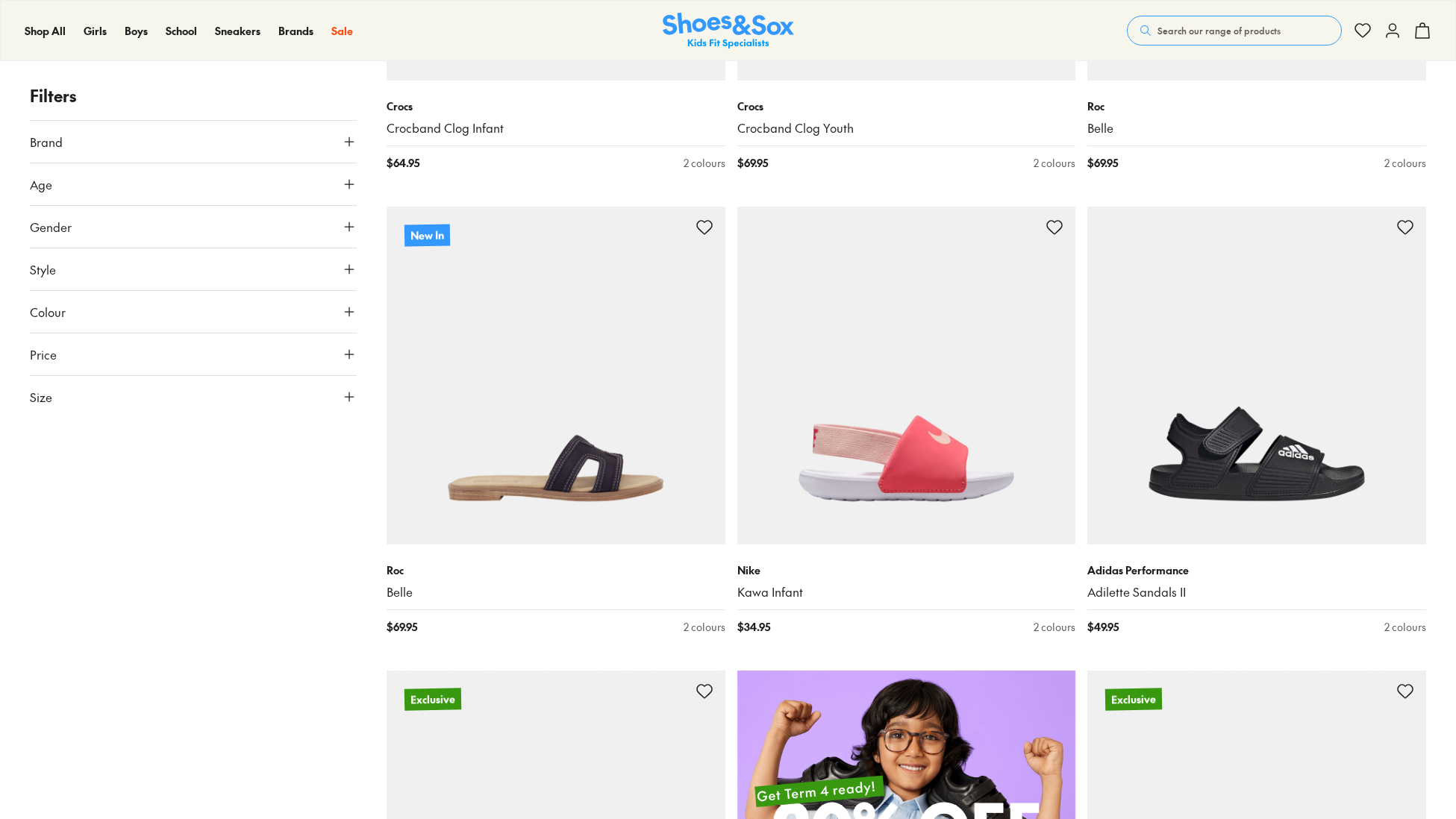
scroll to position [560, 0]
click at [67, 401] on button "Size" at bounding box center [192, 397] width 327 height 42
click at [103, 638] on button "22" at bounding box center [107, 631] width 47 height 36
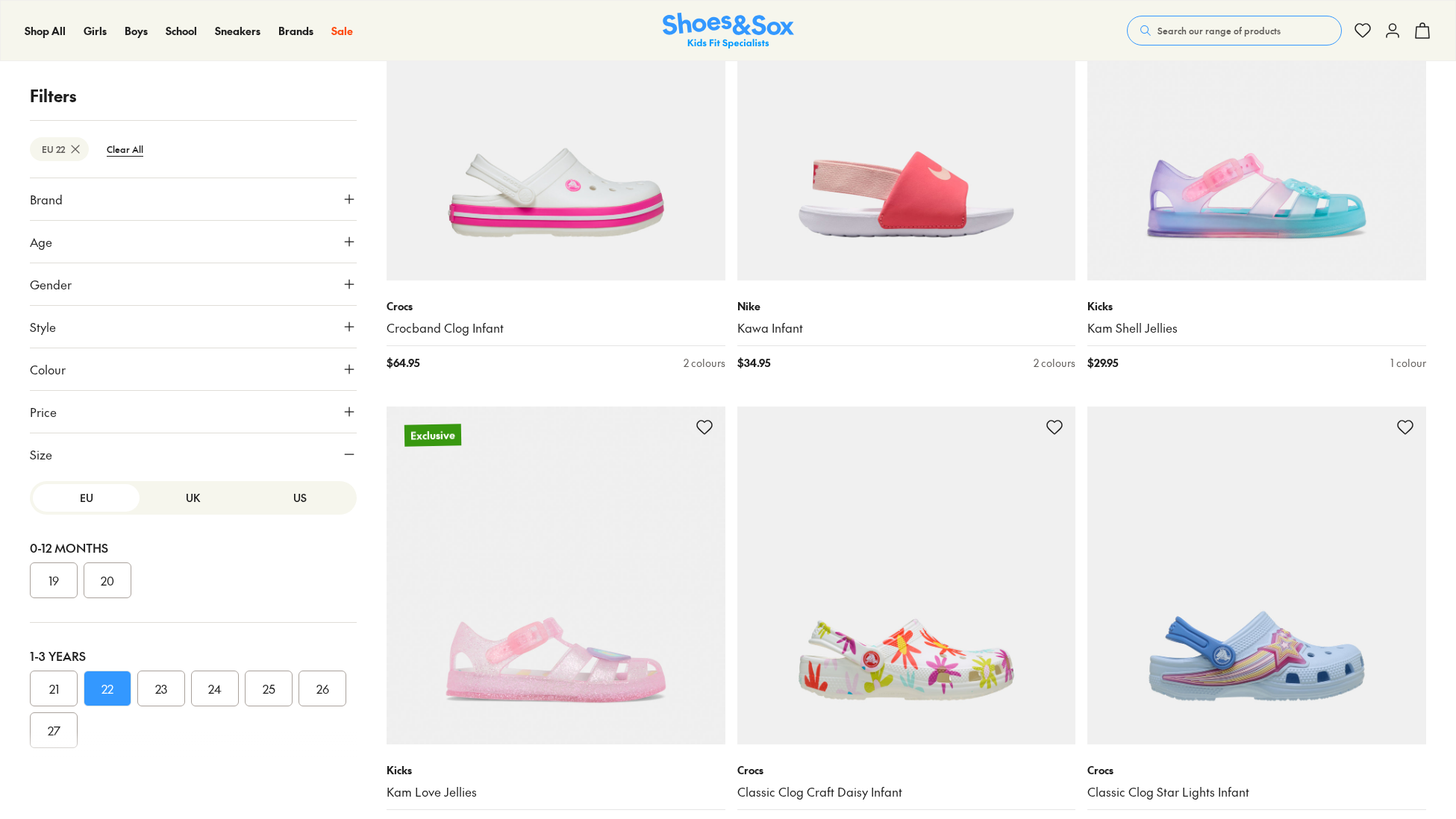
scroll to position [362, 0]
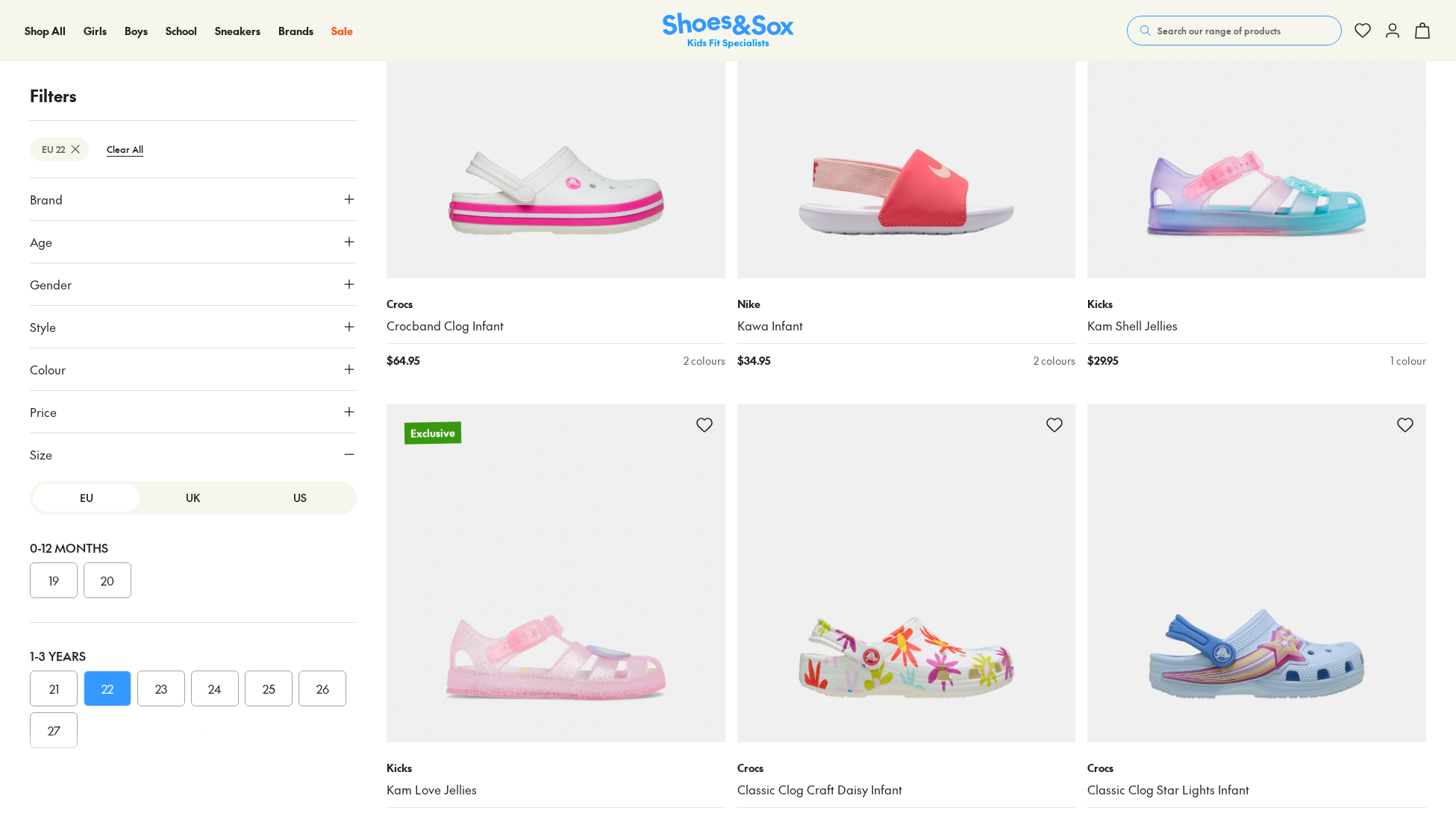
click at [67, 210] on button "Brand" at bounding box center [192, 199] width 327 height 42
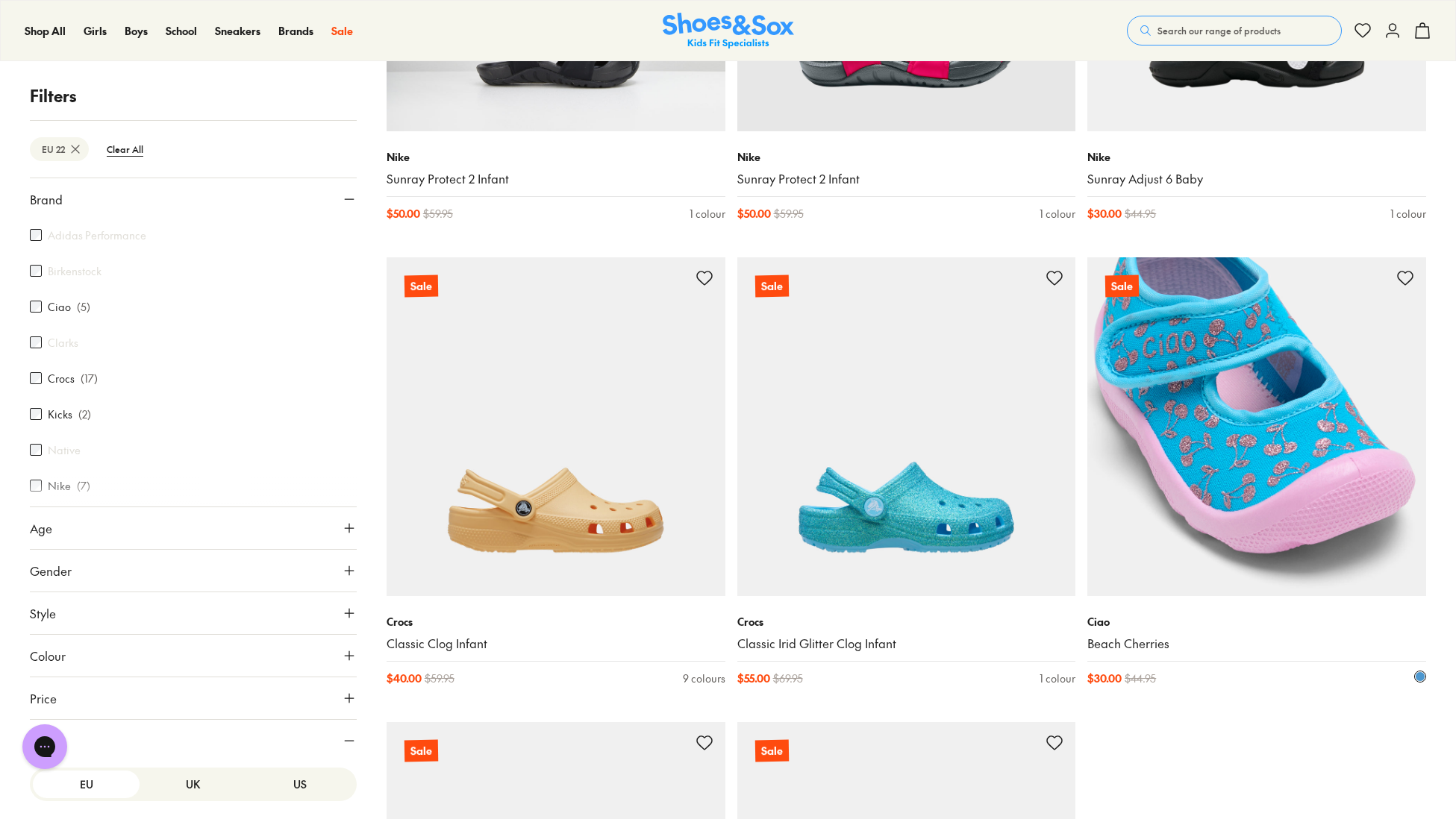
scroll to position [4226, 0]
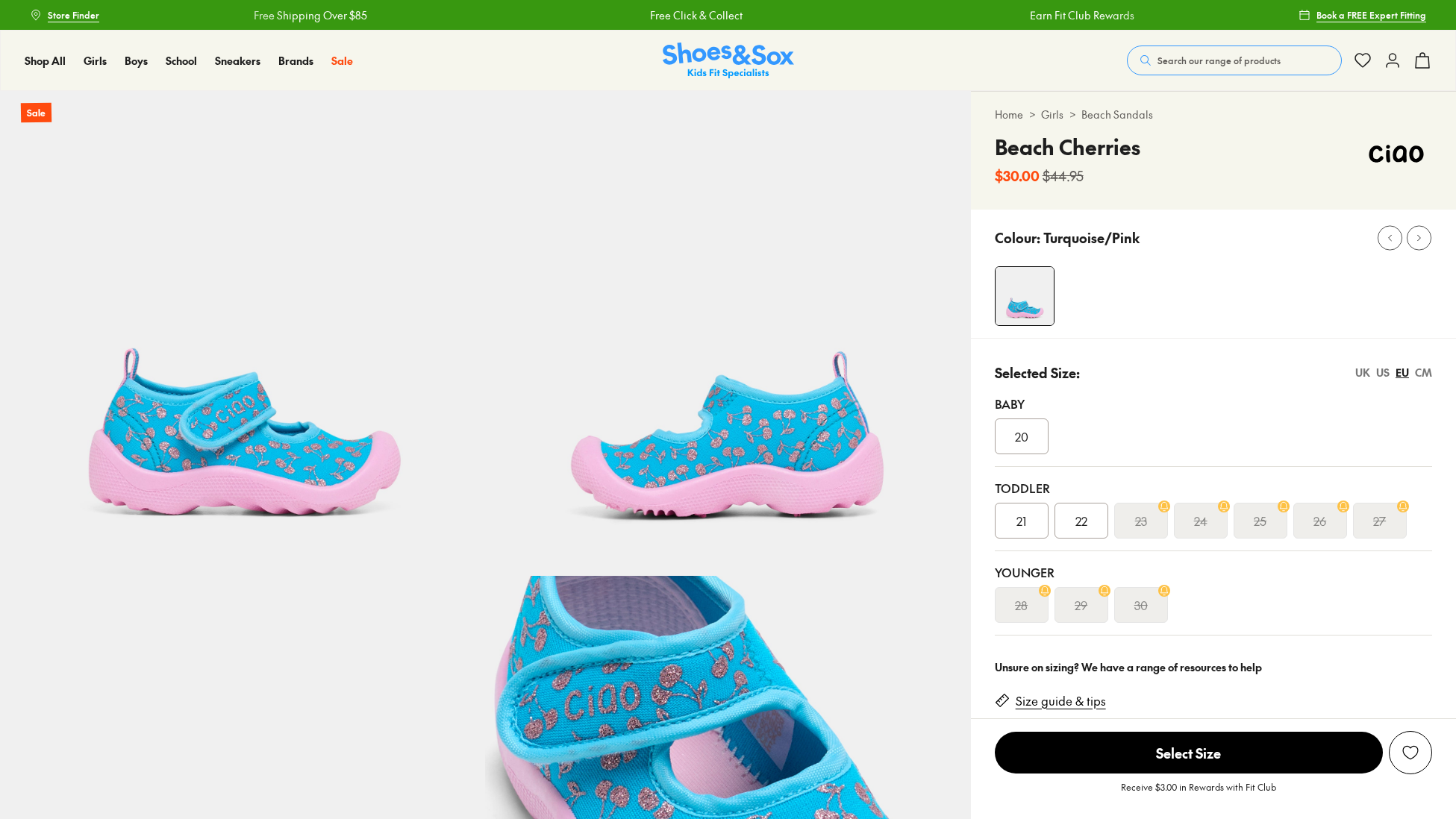
select select "*"
